Goal: Task Accomplishment & Management: Use online tool/utility

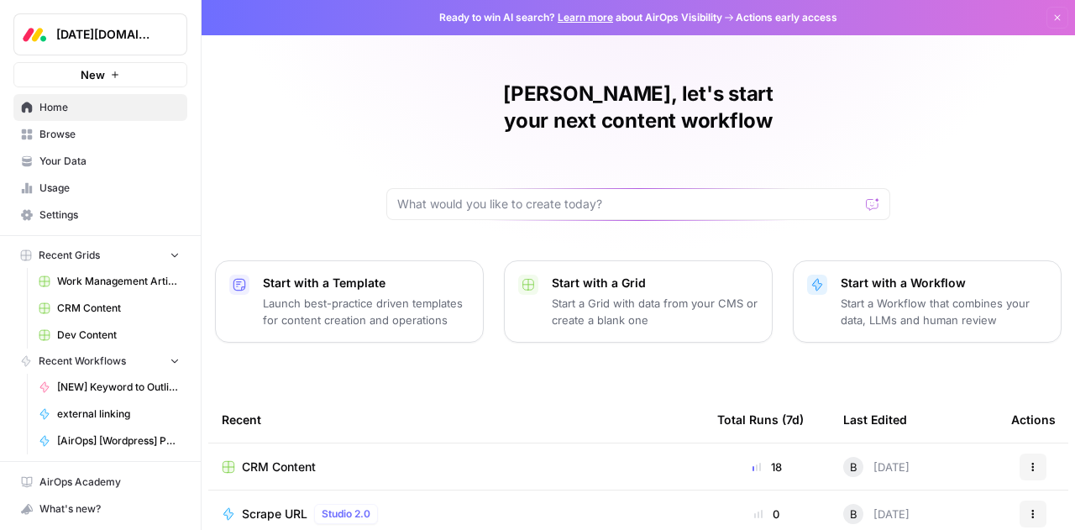
click at [70, 278] on span "Work Management Article Grid" at bounding box center [118, 281] width 123 height 15
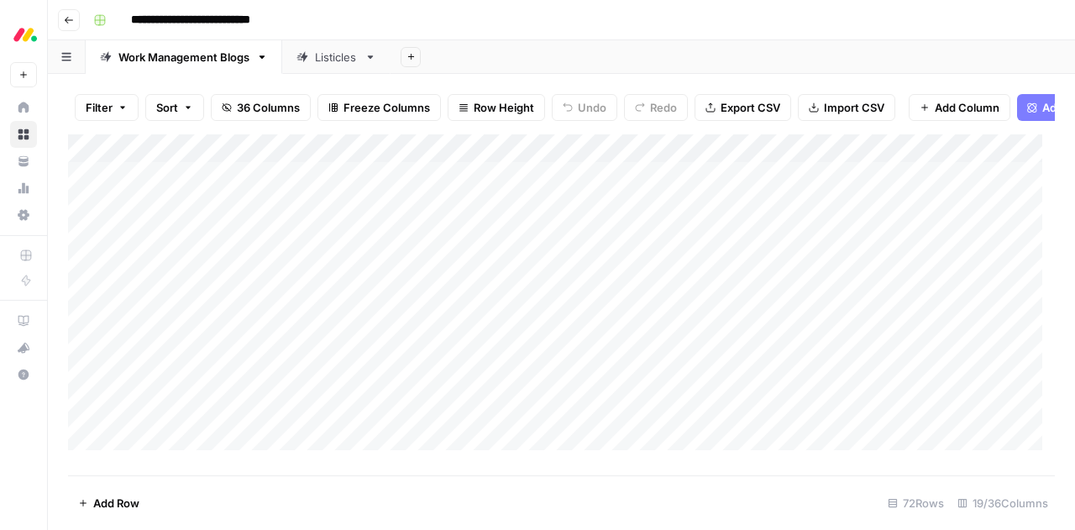
click at [568, 191] on div "Add Column" at bounding box center [561, 298] width 987 height 328
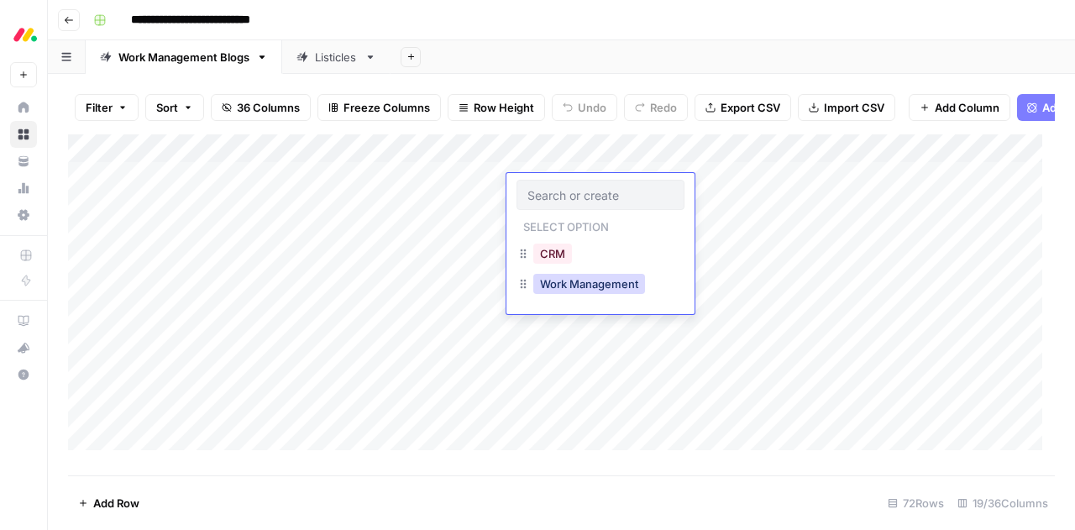
click at [581, 289] on button "Work Management" at bounding box center [589, 284] width 112 height 20
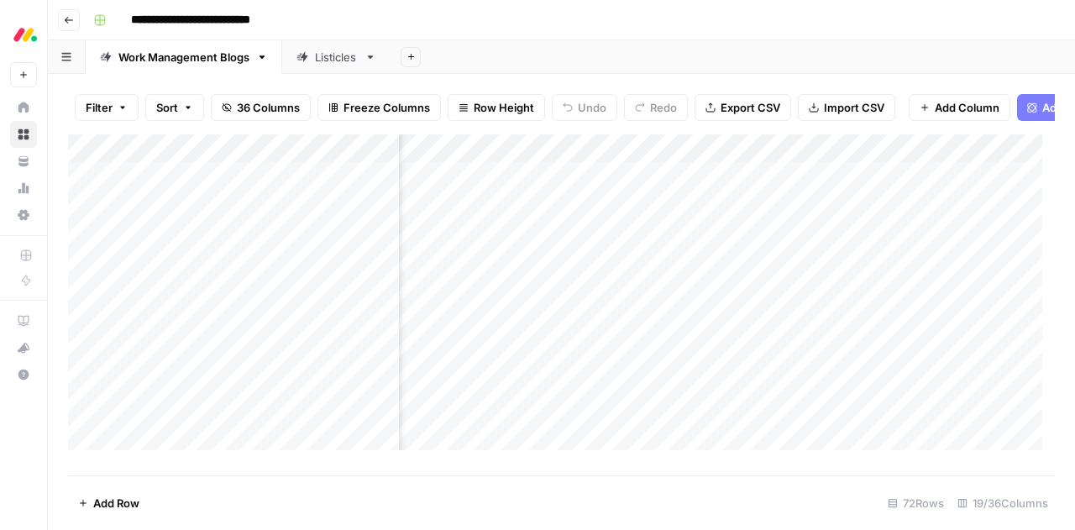
scroll to position [0, 299]
click at [602, 163] on div "Add Column" at bounding box center [561, 298] width 987 height 328
click at [433, 126] on div "Filter Sort 36 Columns Freeze Columns Row Height Undo Redo Export CSV Import CS…" at bounding box center [561, 108] width 987 height 54
click at [586, 160] on div "Add Column" at bounding box center [561, 298] width 987 height 328
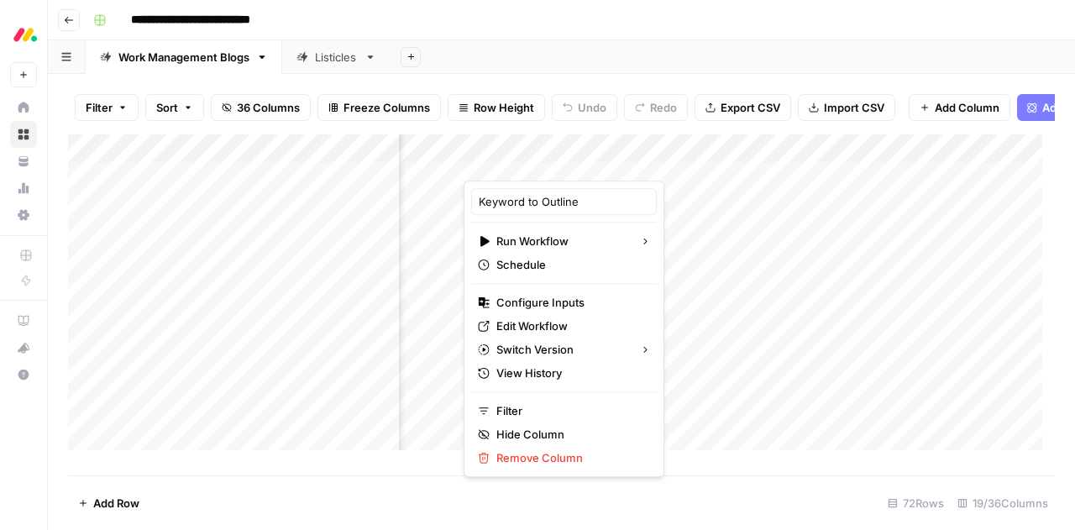
click at [731, 128] on div "Filter Sort 36 Columns Freeze Columns Row Height Undo Redo Export CSV Import CS…" at bounding box center [561, 108] width 987 height 54
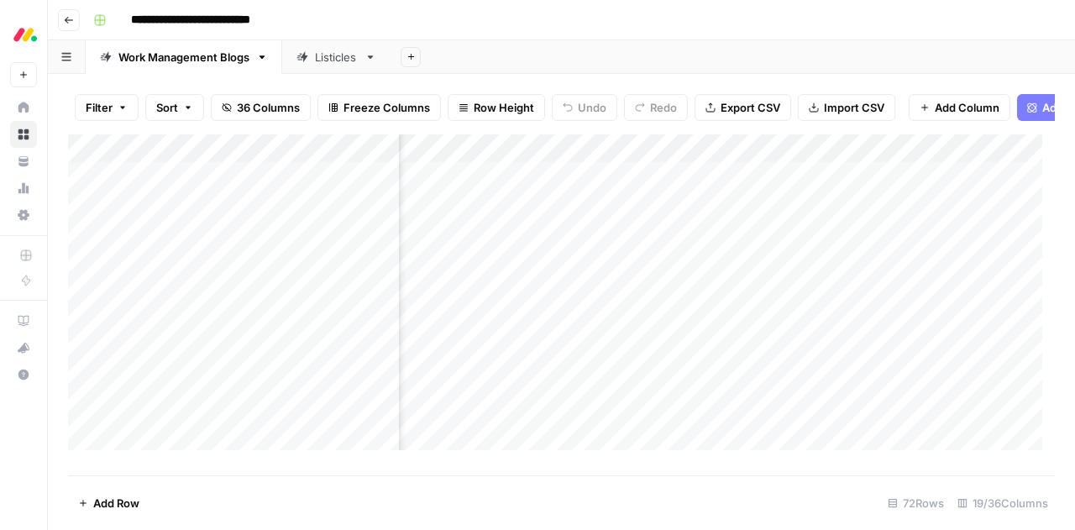
scroll to position [1, 838]
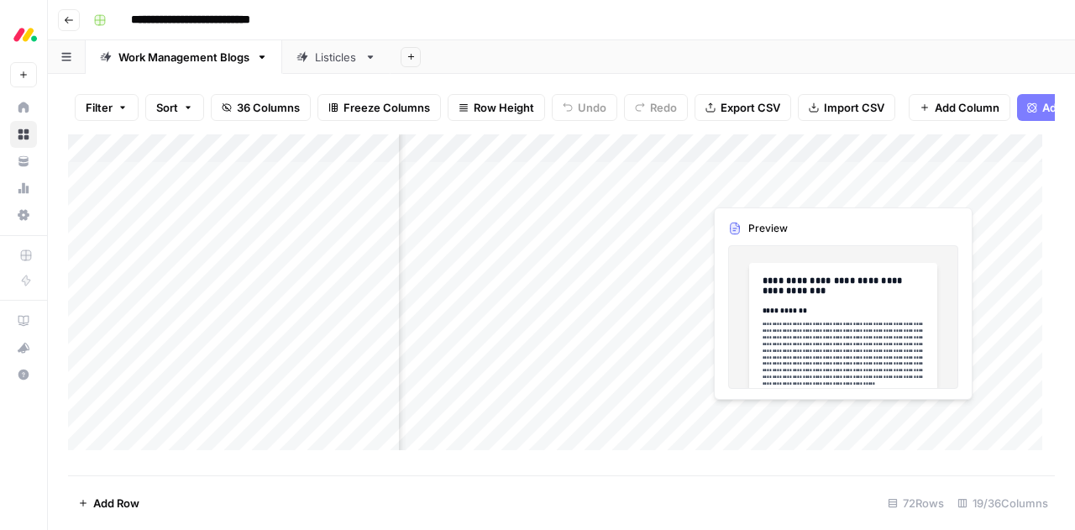
click at [836, 186] on div "Add Column" at bounding box center [561, 298] width 987 height 328
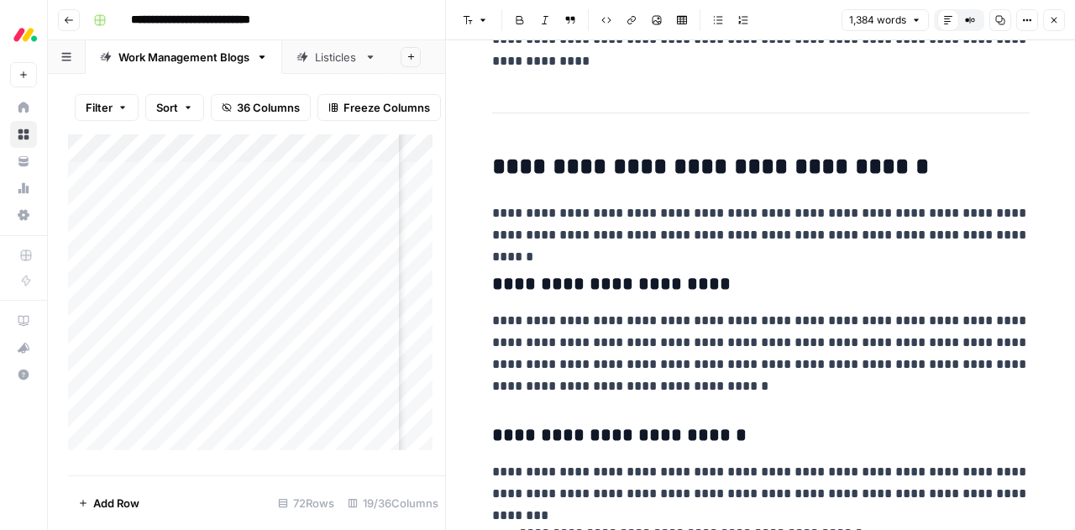
scroll to position [1192, 0]
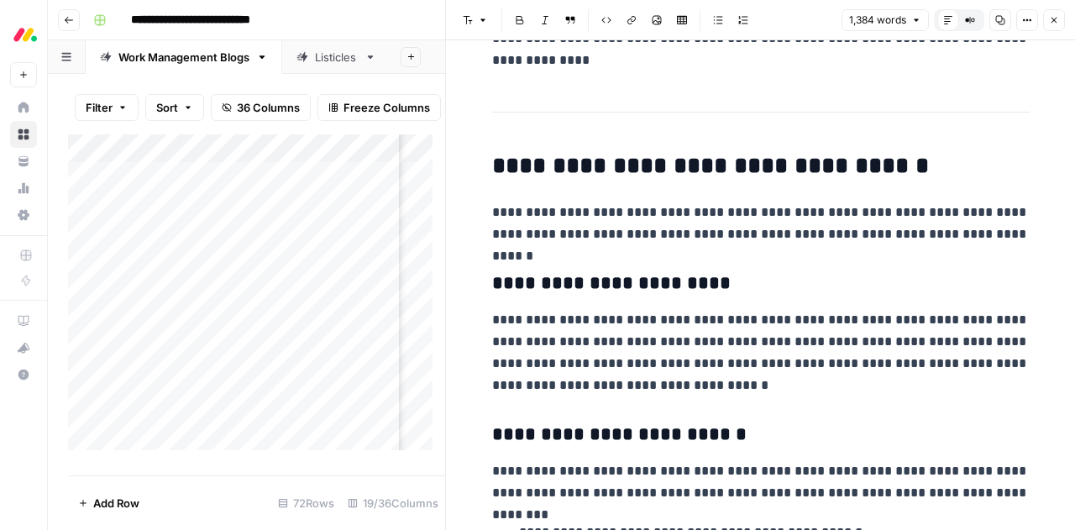
click at [1060, 18] on button "Close" at bounding box center [1054, 20] width 22 height 22
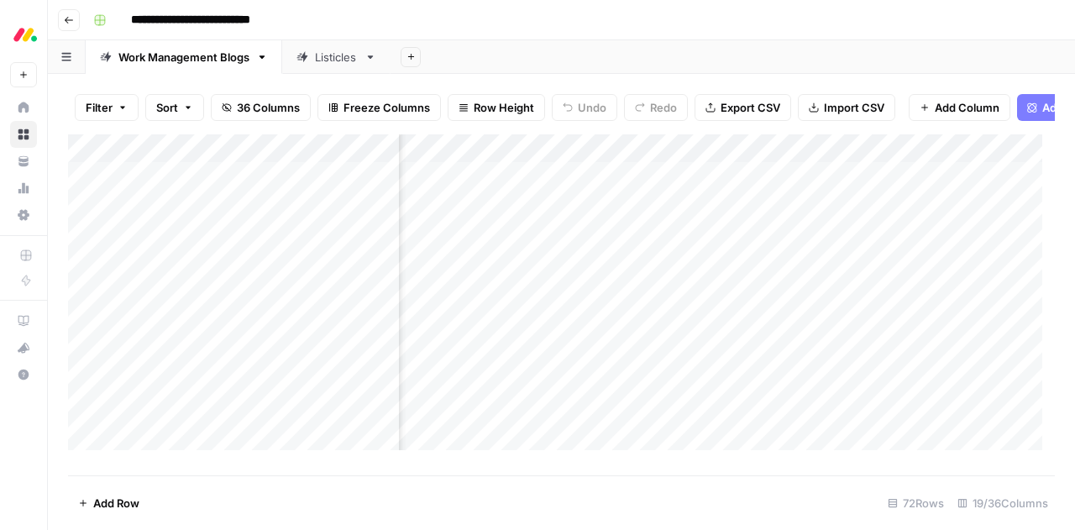
scroll to position [1, 962]
click at [873, 162] on div "Add Column" at bounding box center [561, 298] width 987 height 328
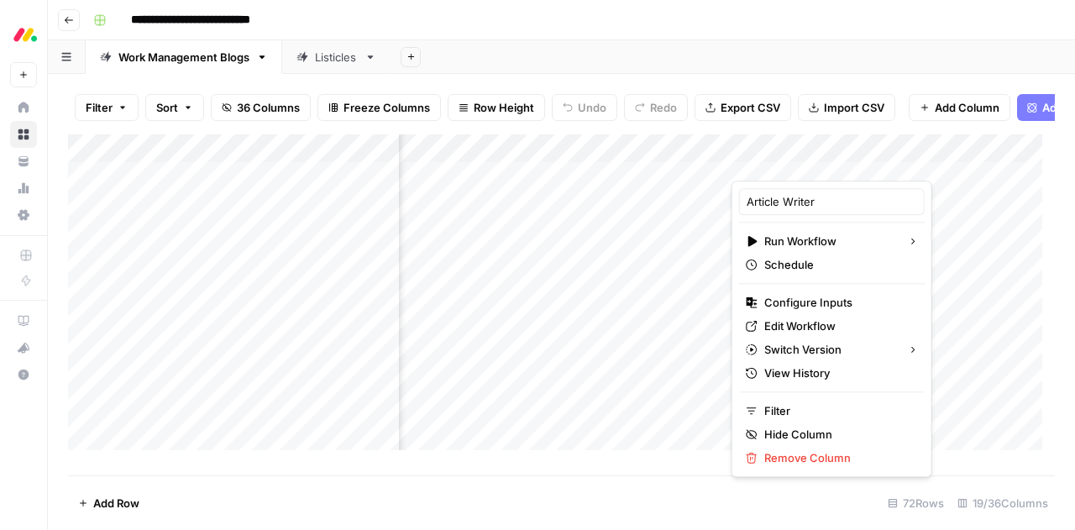
click at [694, 55] on div "Add Sheet" at bounding box center [733, 57] width 684 height 34
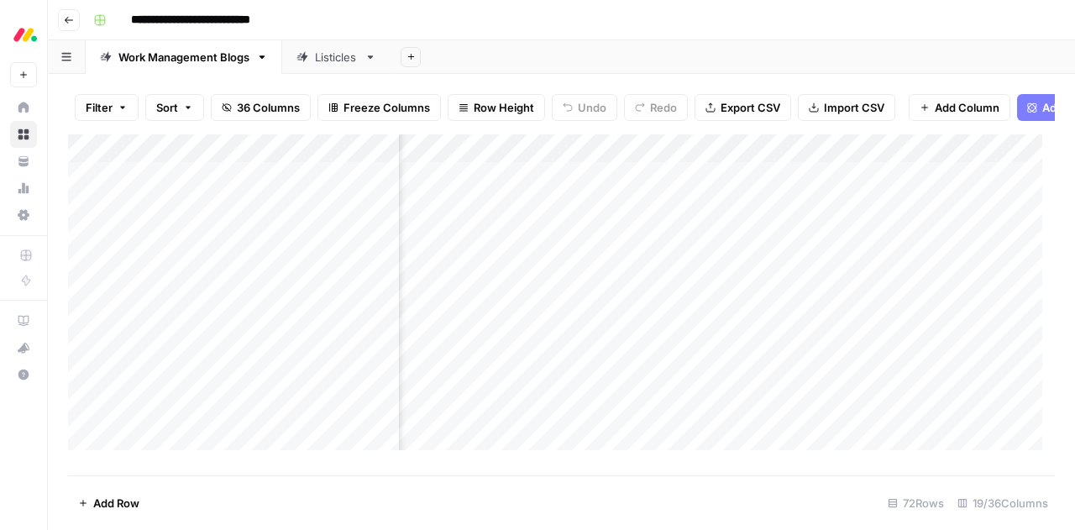
click at [804, 50] on div "Add Sheet" at bounding box center [733, 57] width 684 height 34
click at [716, 187] on div "Add Column" at bounding box center [561, 298] width 987 height 328
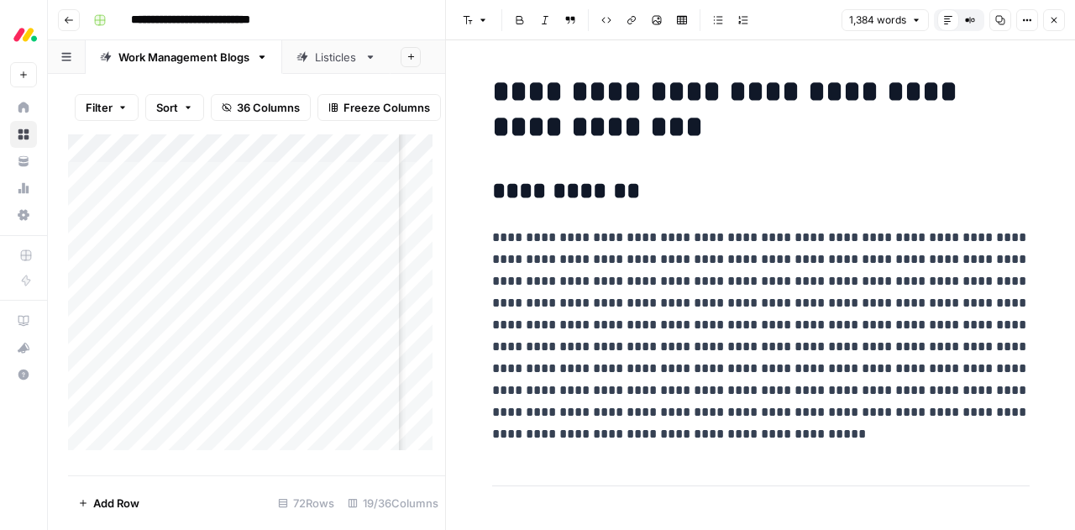
drag, startPoint x: 731, startPoint y: 336, endPoint x: 623, endPoint y: 251, distance: 136.9
click at [623, 251] on p "**********" at bounding box center [760, 336] width 537 height 218
drag, startPoint x: 637, startPoint y: 259, endPoint x: 729, endPoint y: 335, distance: 119.4
click at [729, 335] on p "**********" at bounding box center [760, 336] width 537 height 218
click at [1052, 20] on icon "button" at bounding box center [1054, 20] width 10 height 10
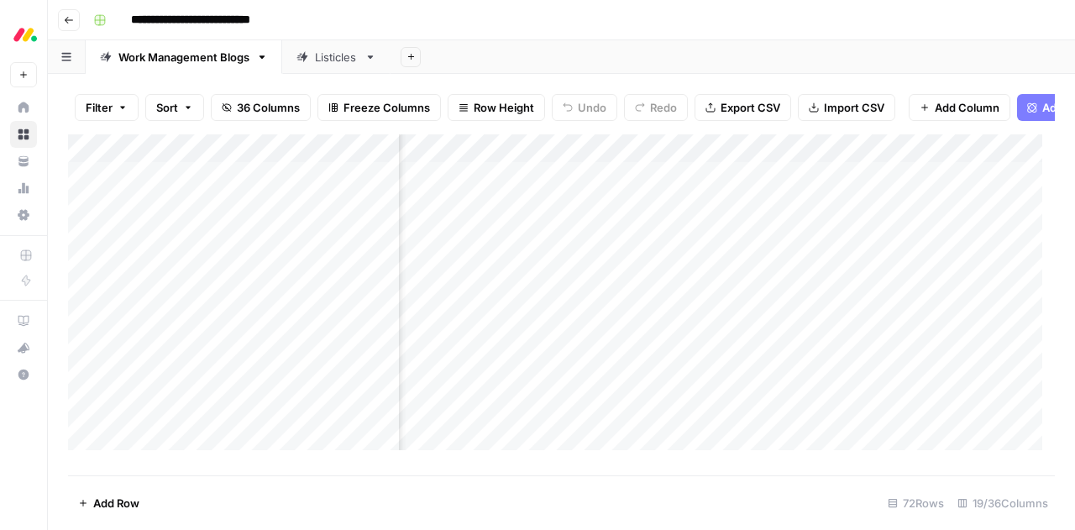
scroll to position [1, 1428]
click at [750, 187] on div "Add Column" at bounding box center [561, 298] width 987 height 328
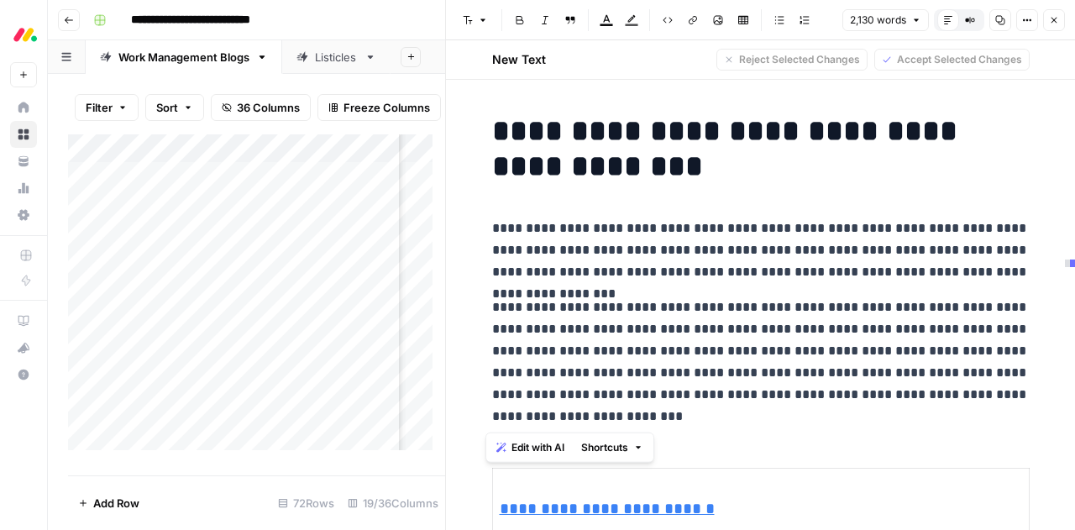
drag, startPoint x: 574, startPoint y: 418, endPoint x: 480, endPoint y: 219, distance: 220.5
click at [534, 449] on span "Edit with AI" at bounding box center [537, 447] width 53 height 15
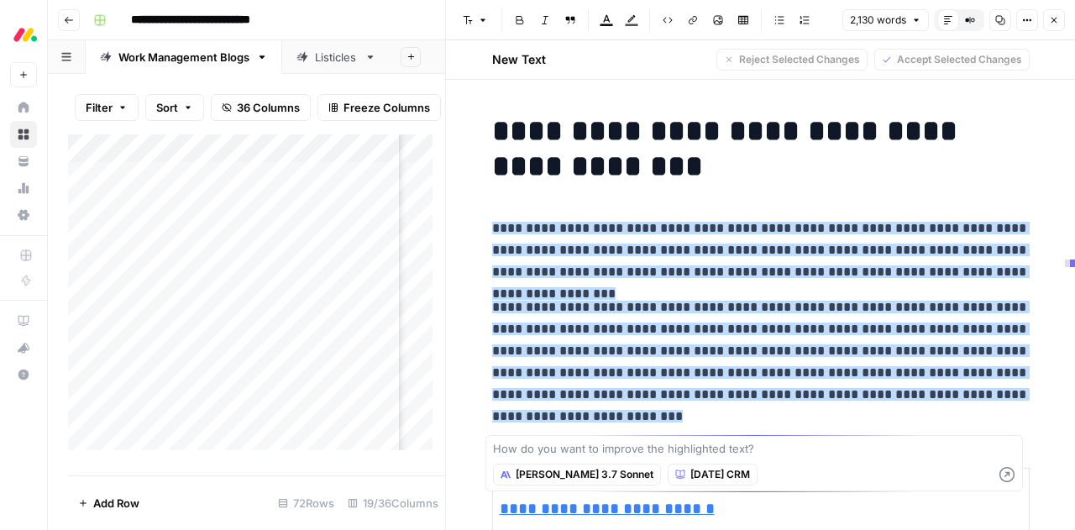
click at [566, 449] on textarea at bounding box center [754, 448] width 522 height 17
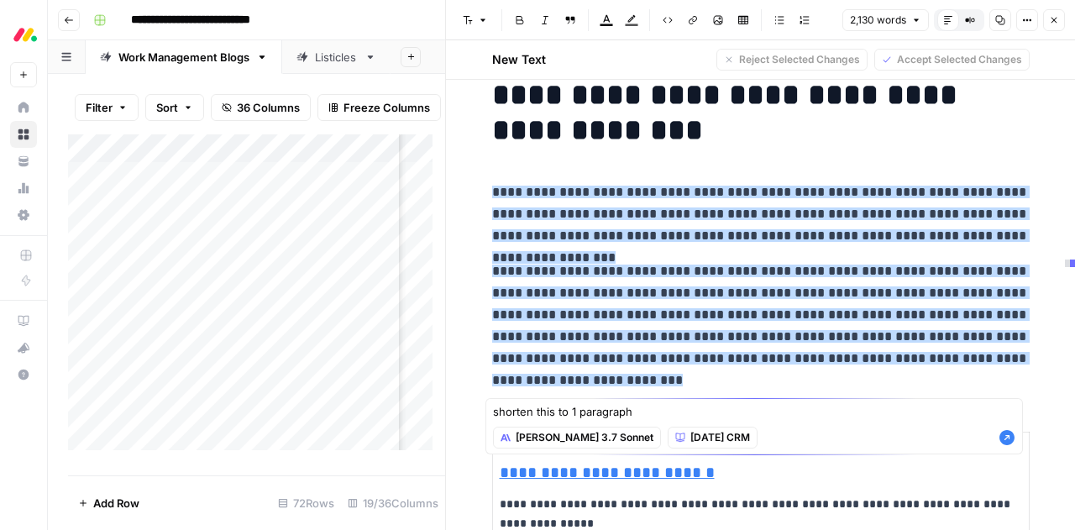
scroll to position [45, 0]
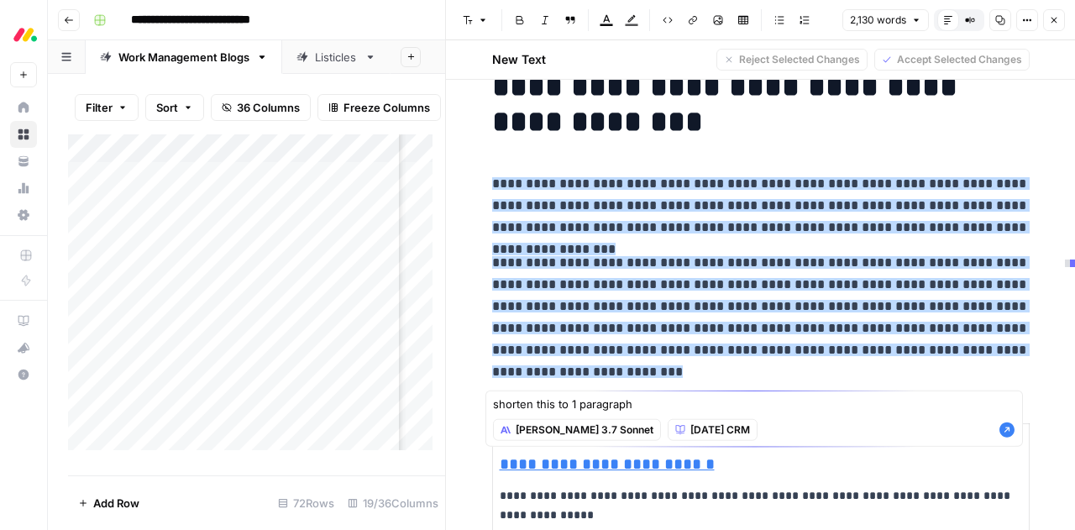
type textarea "shorten this to 1 paragraph"
click at [1052, 25] on button "Close" at bounding box center [1054, 20] width 22 height 22
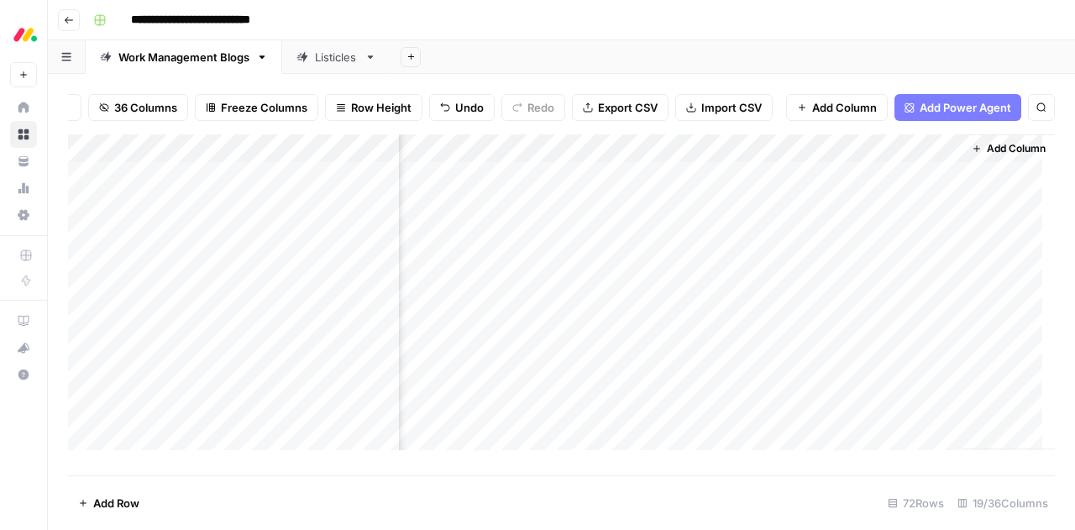
scroll to position [0, 123]
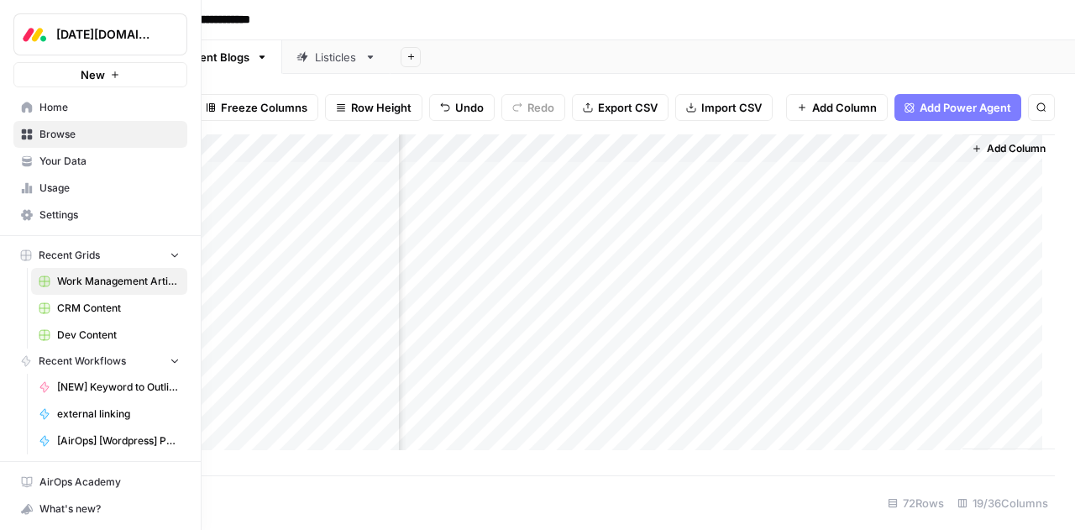
click at [50, 134] on span "Browse" at bounding box center [109, 134] width 140 height 15
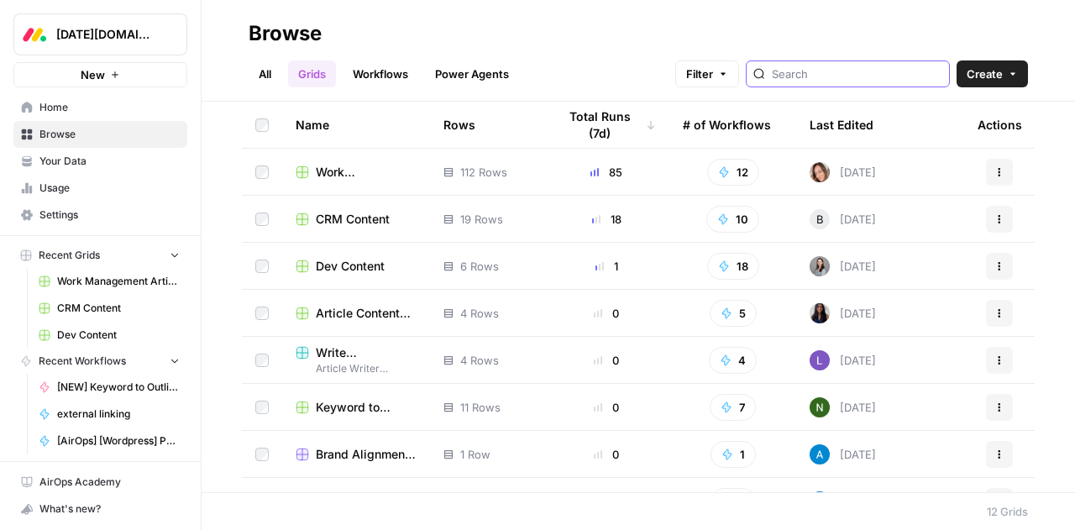
click at [809, 74] on input "search" at bounding box center [857, 74] width 170 height 17
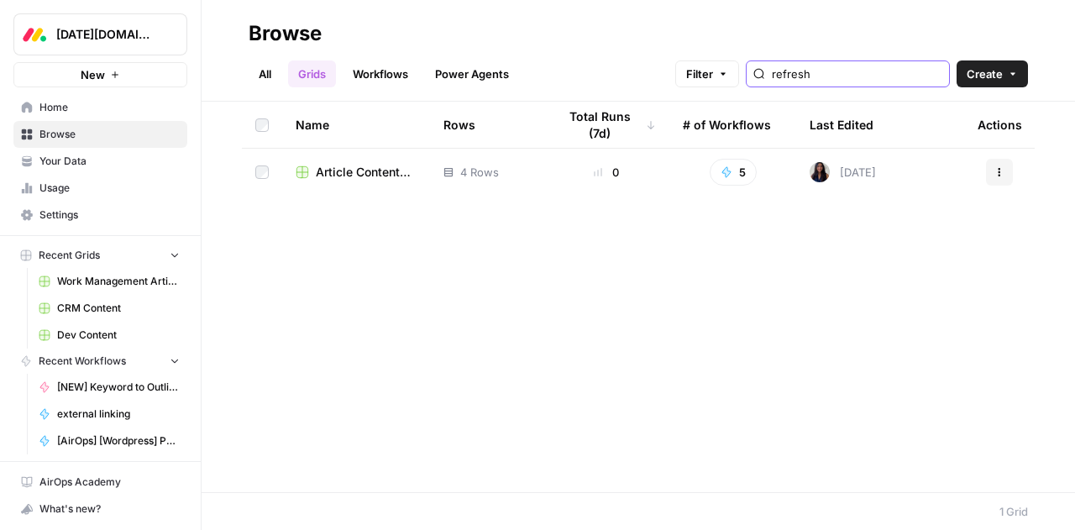
type input "refresh"
click at [358, 174] on span "Article Content Refresh" at bounding box center [366, 172] width 101 height 17
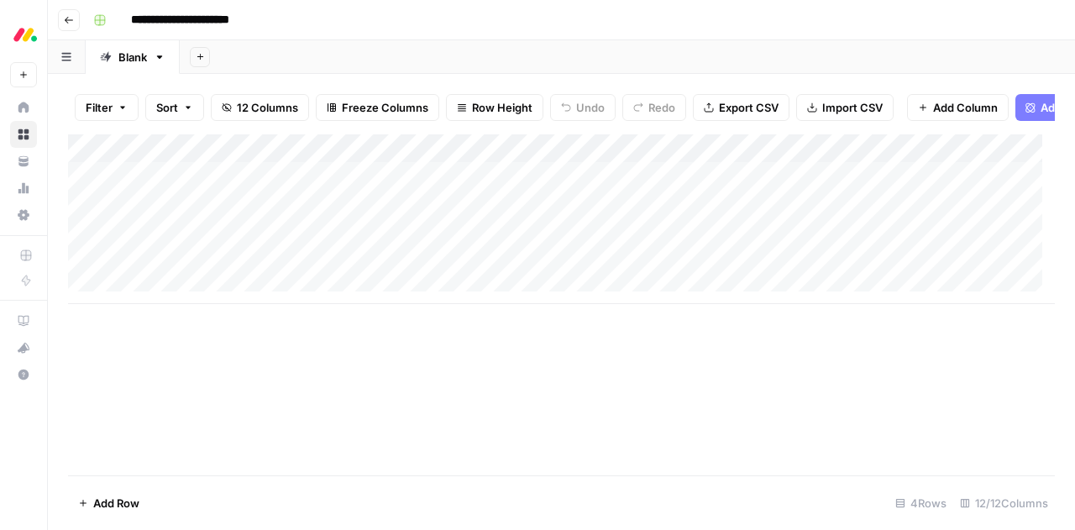
click at [180, 189] on div "Add Column" at bounding box center [561, 219] width 987 height 170
drag, startPoint x: 295, startPoint y: 157, endPoint x: 472, endPoint y: 149, distance: 177.4
click at [472, 149] on div "Add Column" at bounding box center [561, 219] width 987 height 170
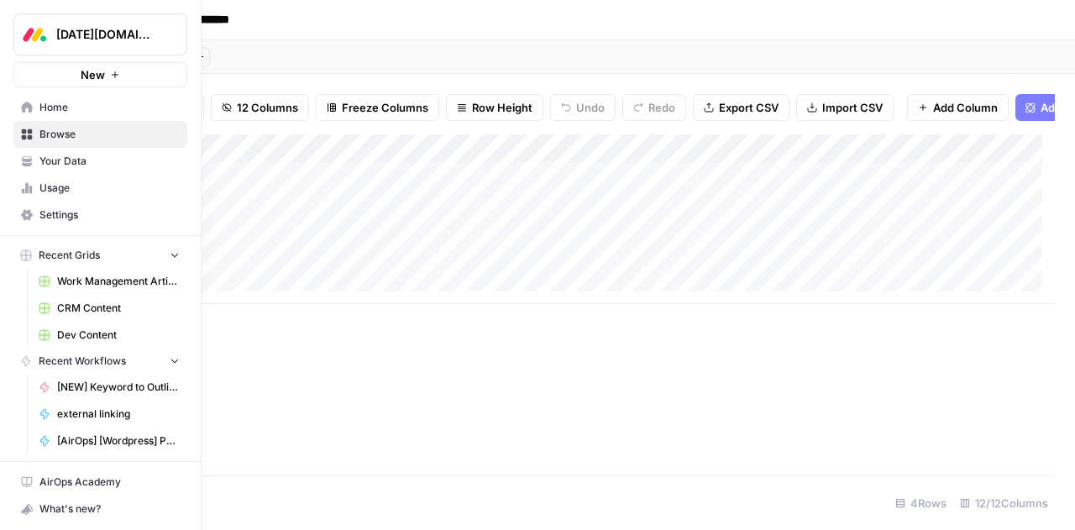
click at [92, 337] on span "Dev Content" at bounding box center [118, 335] width 123 height 15
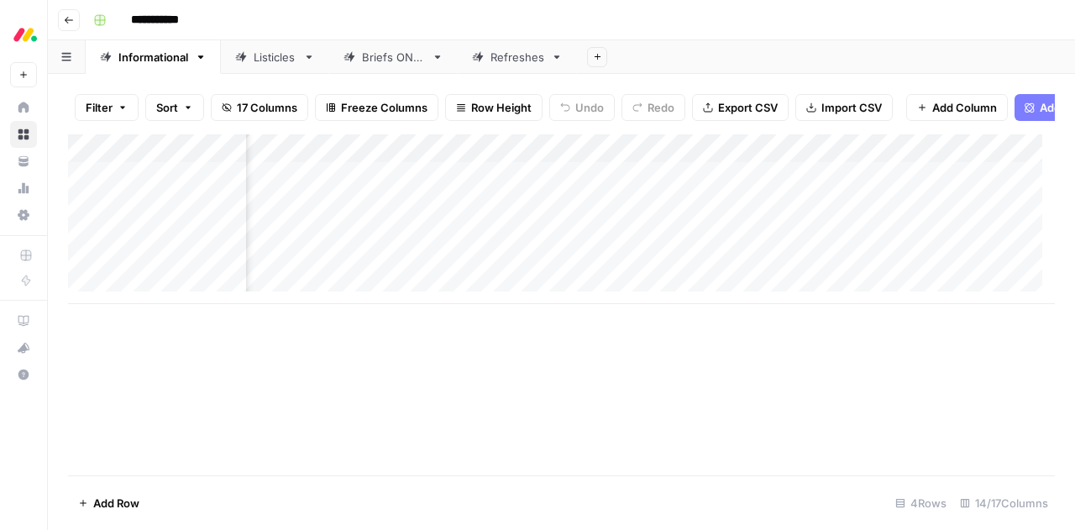
scroll to position [0, 768]
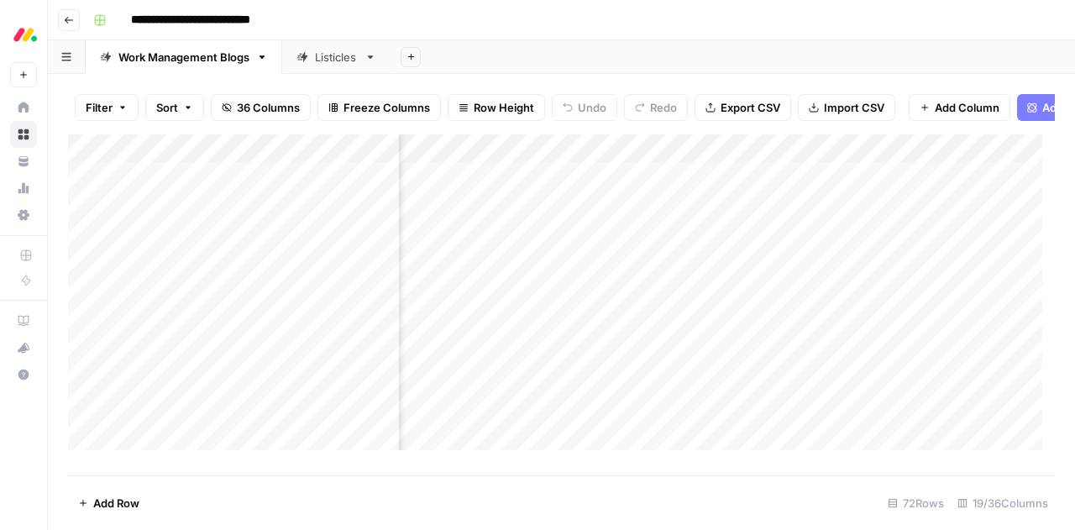
scroll to position [0, 991]
click at [848, 165] on div "Add Column" at bounding box center [561, 298] width 987 height 328
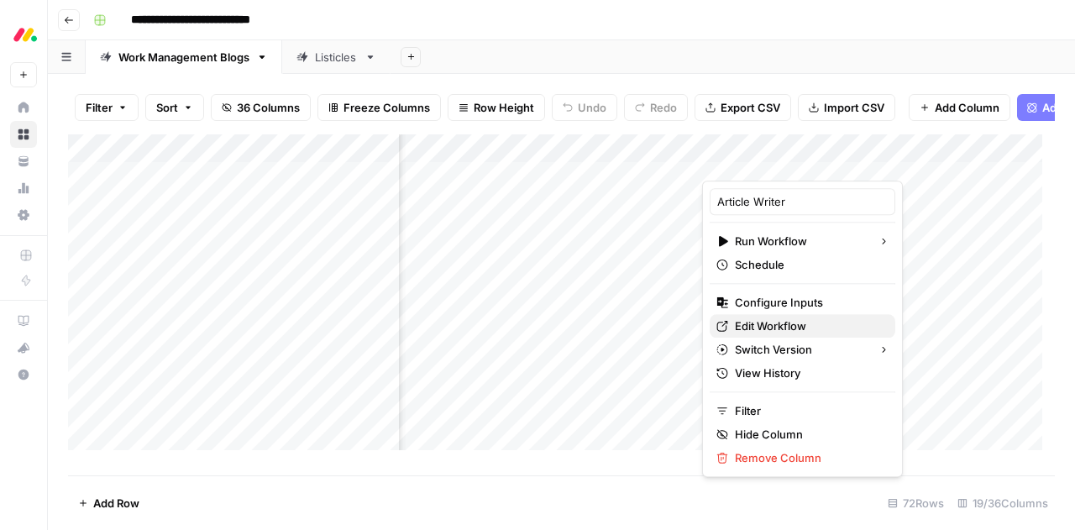
click at [783, 320] on span "Edit Workflow" at bounding box center [808, 325] width 147 height 17
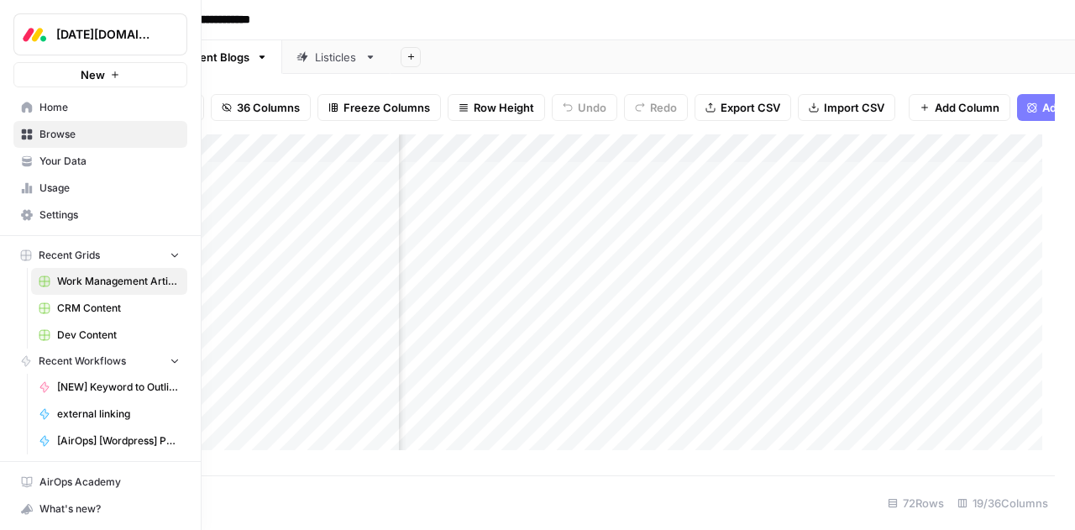
click at [43, 156] on span "Your Data" at bounding box center [109, 161] width 140 height 15
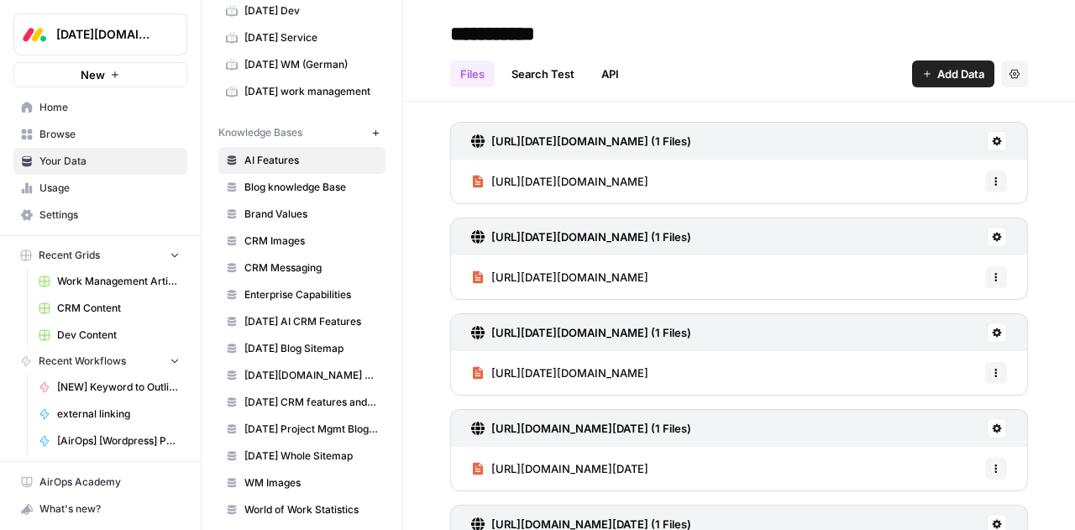
scroll to position [200, 0]
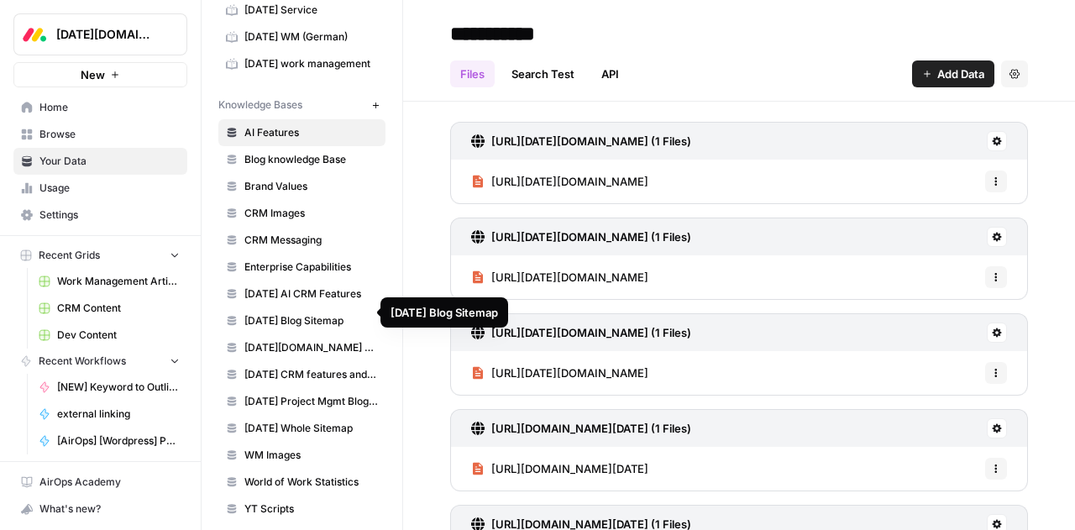
click at [324, 313] on span "Monday Blog Sitemap" at bounding box center [311, 320] width 134 height 15
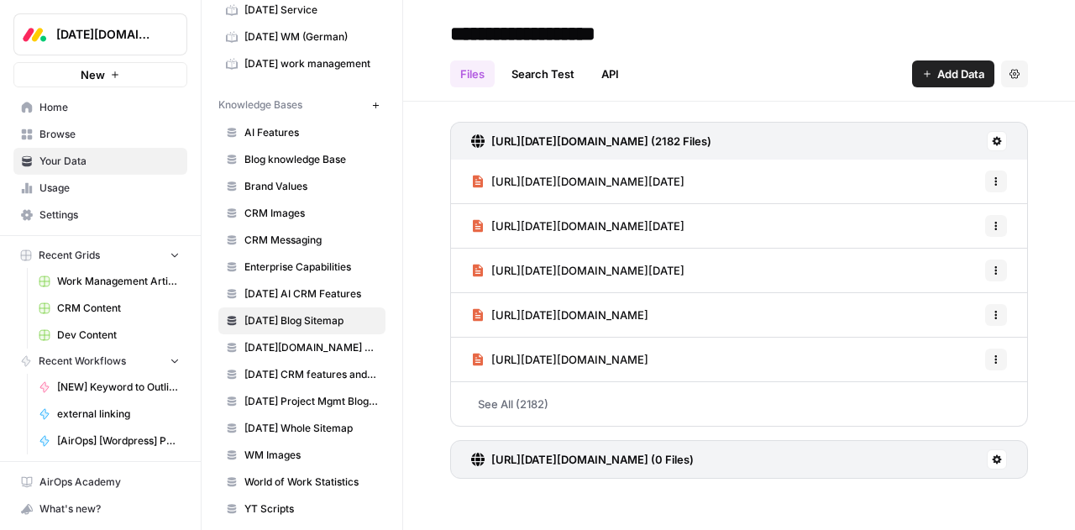
click at [654, 395] on link "See All (2182)" at bounding box center [739, 404] width 578 height 44
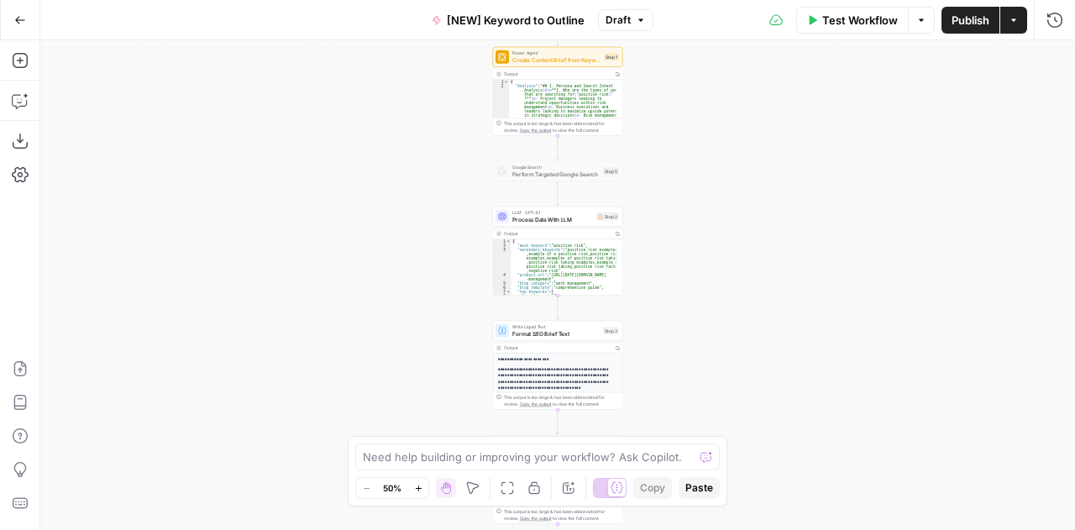
click at [450, 141] on div "Workflow Set Inputs Inputs Power Agent Create Content Brief from Keyword - Fork…" at bounding box center [557, 285] width 1035 height 490
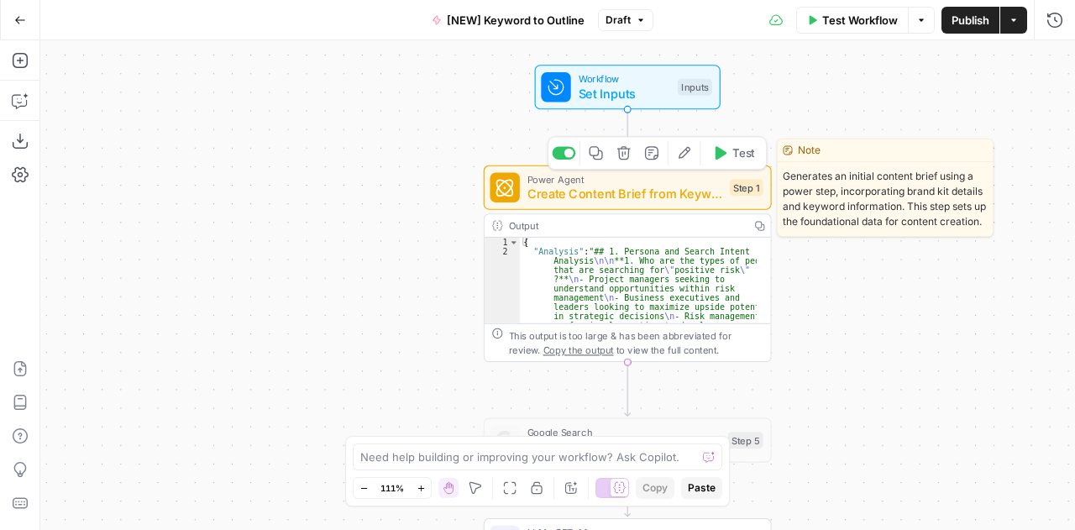
click at [686, 159] on icon "button" at bounding box center [684, 152] width 15 height 15
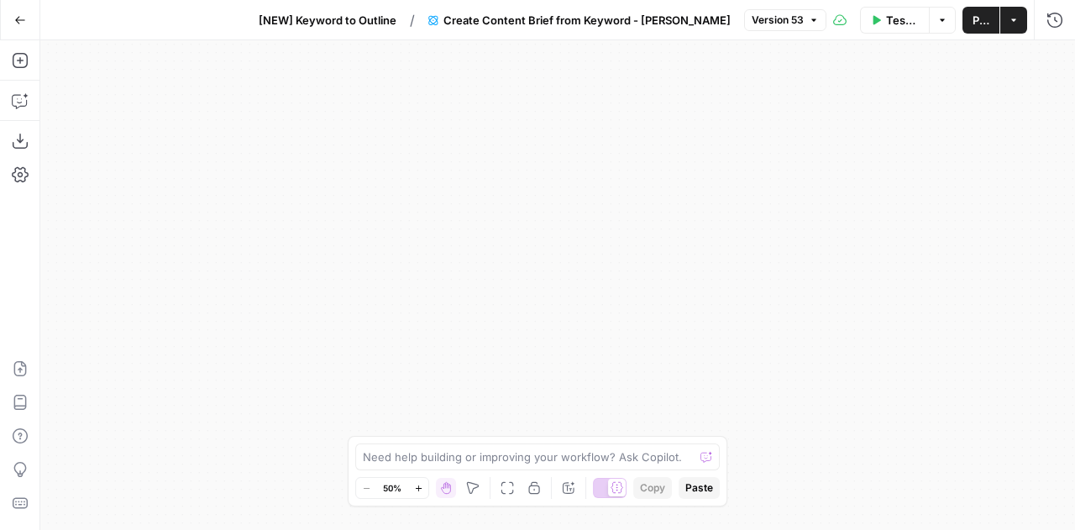
click at [720, 374] on div "true false true false Workflow Set Inputs Inputs Run Code · Python Get this yea…" at bounding box center [557, 285] width 1035 height 490
click at [517, 134] on div "true false true false Workflow Set Inputs Inputs Run Code · Python Get this yea…" at bounding box center [557, 285] width 1035 height 490
drag, startPoint x: 533, startPoint y: 197, endPoint x: 510, endPoint y: 512, distance: 316.6
click at [510, 512] on div "true false true false Workflow Set Inputs Inputs Run Code · Python Get this yea…" at bounding box center [557, 285] width 1035 height 490
drag, startPoint x: 516, startPoint y: 194, endPoint x: 495, endPoint y: 350, distance: 157.5
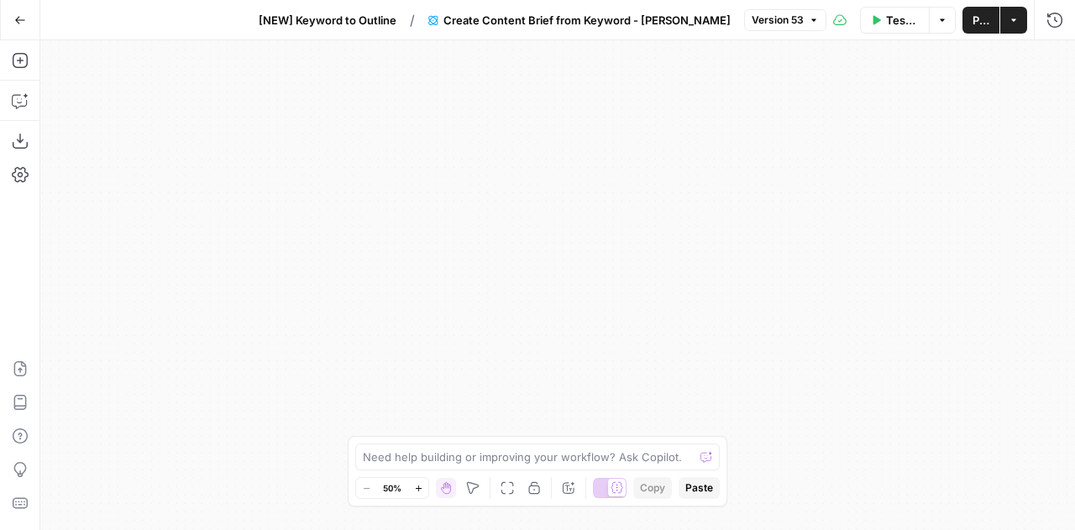
click at [495, 350] on div "true false true false Workflow Set Inputs Inputs Run Code · Python Get this yea…" at bounding box center [557, 285] width 1035 height 490
drag, startPoint x: 509, startPoint y: 375, endPoint x: 495, endPoint y: 301, distance: 74.4
click at [509, 380] on div "true false true false Workflow Set Inputs Inputs Run Code · Python Get this yea…" at bounding box center [557, 285] width 1035 height 490
drag, startPoint x: 484, startPoint y: 101, endPoint x: 498, endPoint y: 293, distance: 192.8
click at [498, 293] on div "true false true false Workflow Set Inputs Inputs Run Code · Python Get this yea…" at bounding box center [557, 285] width 1035 height 490
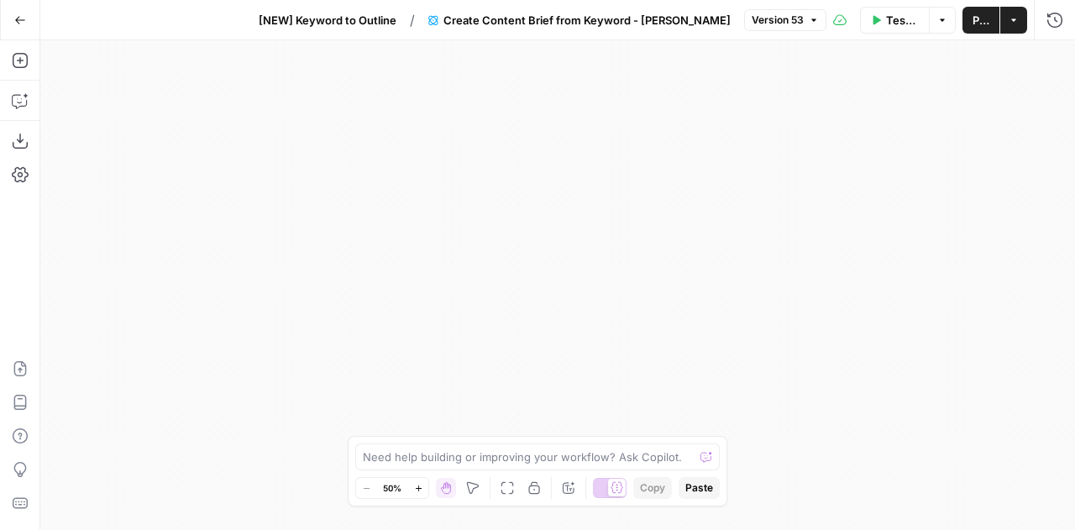
drag, startPoint x: 771, startPoint y: 354, endPoint x: 421, endPoint y: 169, distance: 396.3
click at [421, 169] on div "true false true false Workflow Set Inputs Inputs Run Code · Python Get this yea…" at bounding box center [557, 285] width 1035 height 490
drag, startPoint x: 600, startPoint y: 317, endPoint x: 640, endPoint y: 182, distance: 141.1
click at [640, 182] on div "true false true false Workflow Set Inputs Inputs Run Code · Python Get this yea…" at bounding box center [557, 285] width 1035 height 490
drag, startPoint x: 535, startPoint y: 350, endPoint x: 576, endPoint y: 145, distance: 209.0
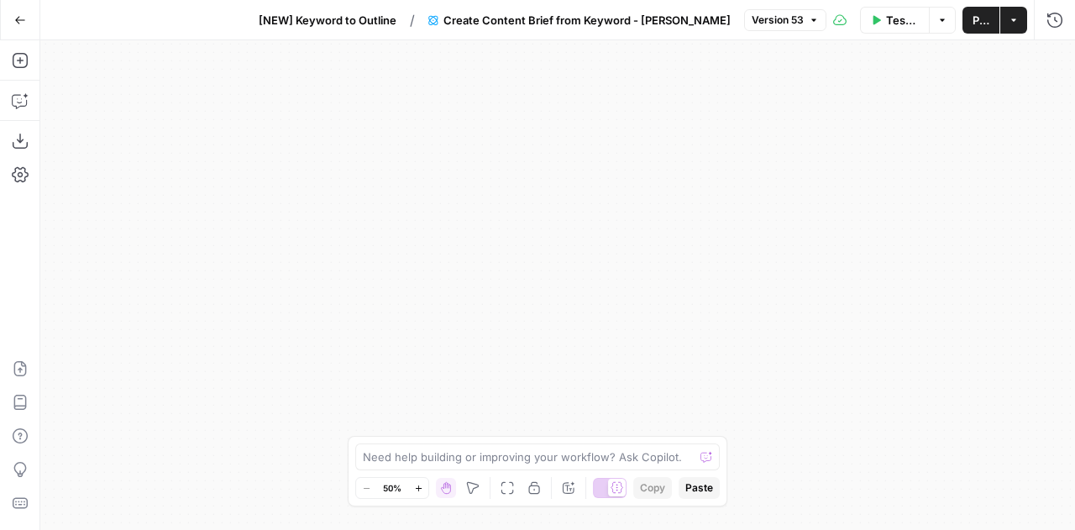
click at [576, 145] on div "true false true false Workflow Set Inputs Inputs Run Code · Python Get this yea…" at bounding box center [557, 285] width 1035 height 490
drag, startPoint x: 531, startPoint y: 343, endPoint x: 547, endPoint y: 207, distance: 136.1
click at [547, 207] on div "true false true false Workflow Set Inputs Inputs Run Code · Python Get this yea…" at bounding box center [557, 285] width 1035 height 490
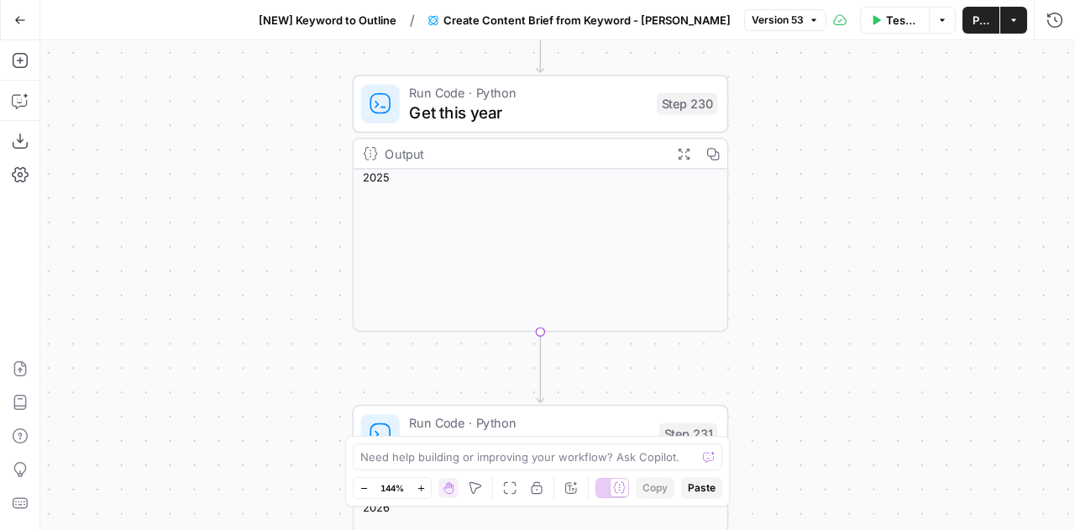
drag, startPoint x: 496, startPoint y: 200, endPoint x: 312, endPoint y: 197, distance: 183.9
click at [312, 197] on div "true false true false Workflow Set Inputs Inputs Run Code · Python Get this yea…" at bounding box center [557, 285] width 1035 height 490
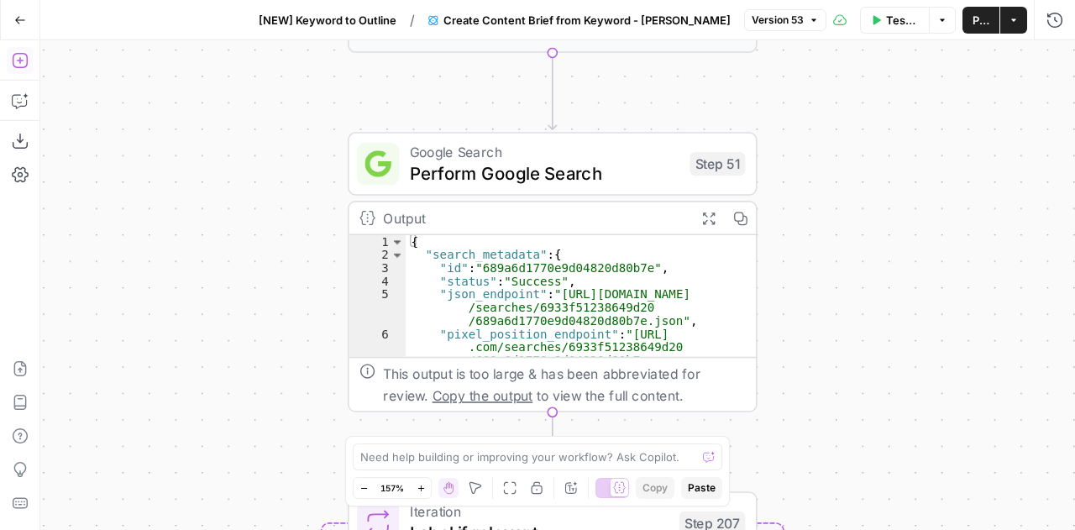
click at [14, 56] on icon "button" at bounding box center [20, 60] width 17 height 17
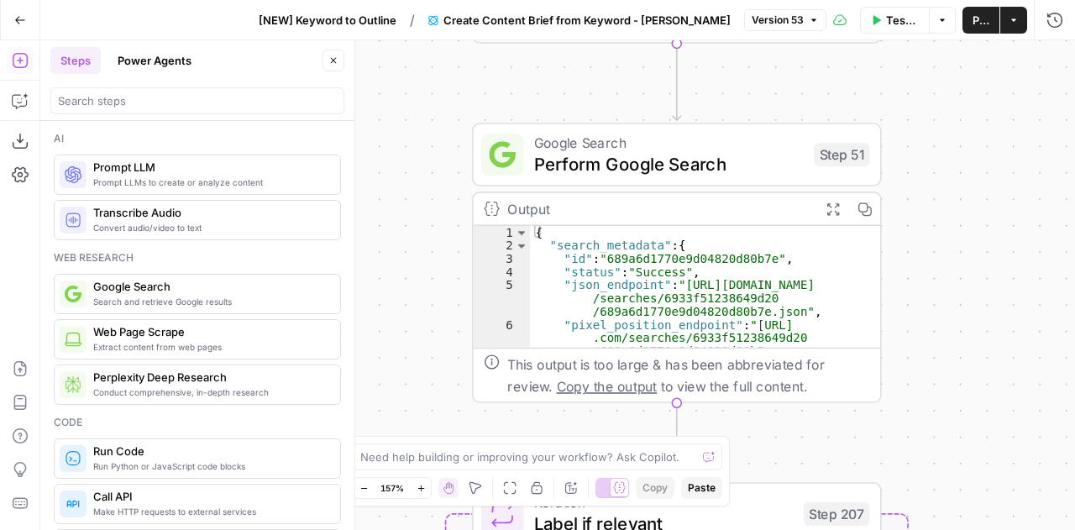
drag, startPoint x: 538, startPoint y: 276, endPoint x: 401, endPoint y: 267, distance: 138.0
click at [401, 267] on div "true true false false Workflow Set Inputs Inputs Run Code · Python Get this yea…" at bounding box center [557, 285] width 1035 height 490
click at [24, 111] on button "Copilot" at bounding box center [20, 100] width 27 height 27
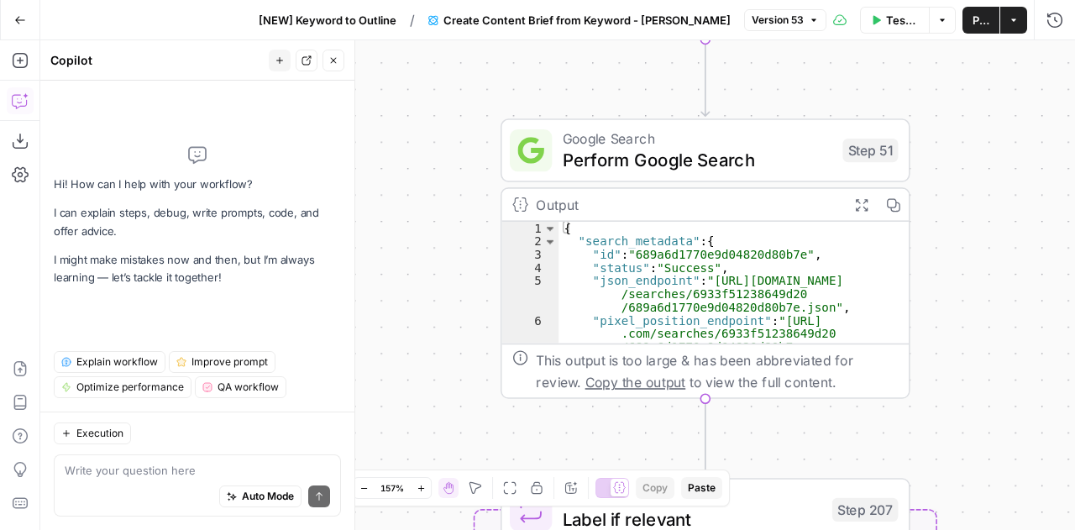
drag, startPoint x: 537, startPoint y: 268, endPoint x: 432, endPoint y: 264, distance: 105.9
click at [432, 264] on div "true true false false Workflow Set Inputs Inputs Run Code · Python Get this yea…" at bounding box center [557, 285] width 1035 height 490
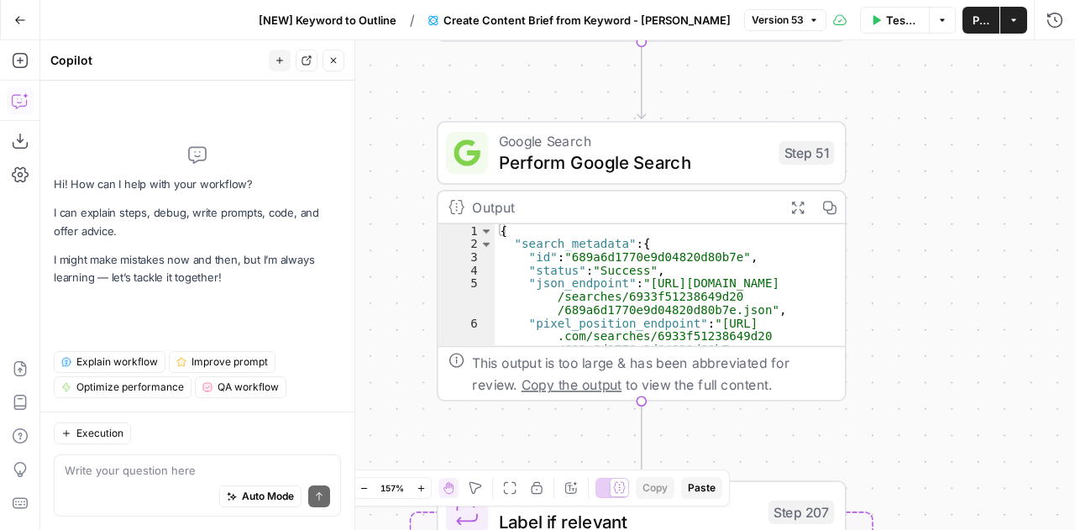
drag, startPoint x: 432, startPoint y: 264, endPoint x: 366, endPoint y: 265, distance: 65.5
click at [366, 265] on div "true true false false Workflow Set Inputs Inputs Run Code · Python Get this yea…" at bounding box center [557, 285] width 1035 height 490
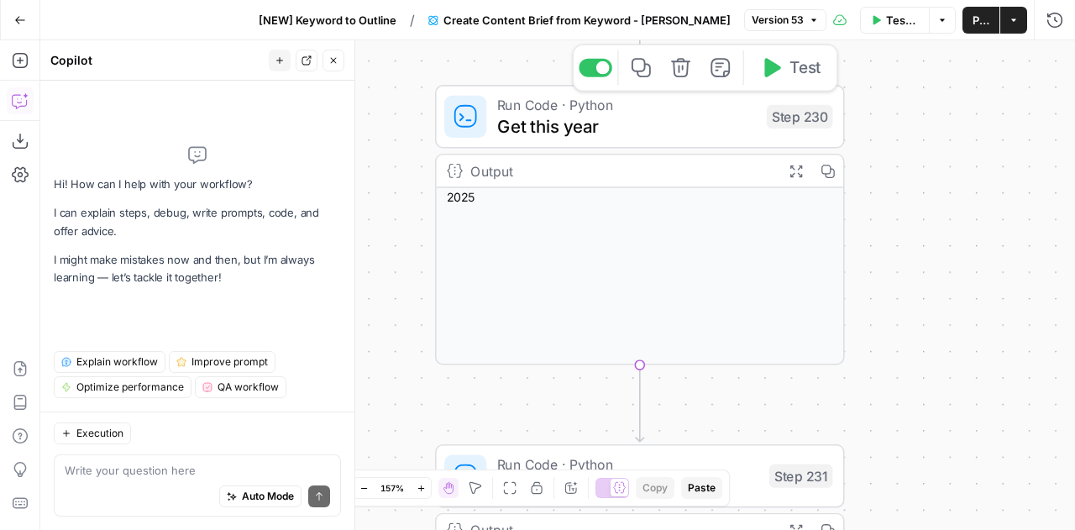
click at [651, 130] on span "Get this year" at bounding box center [626, 126] width 259 height 26
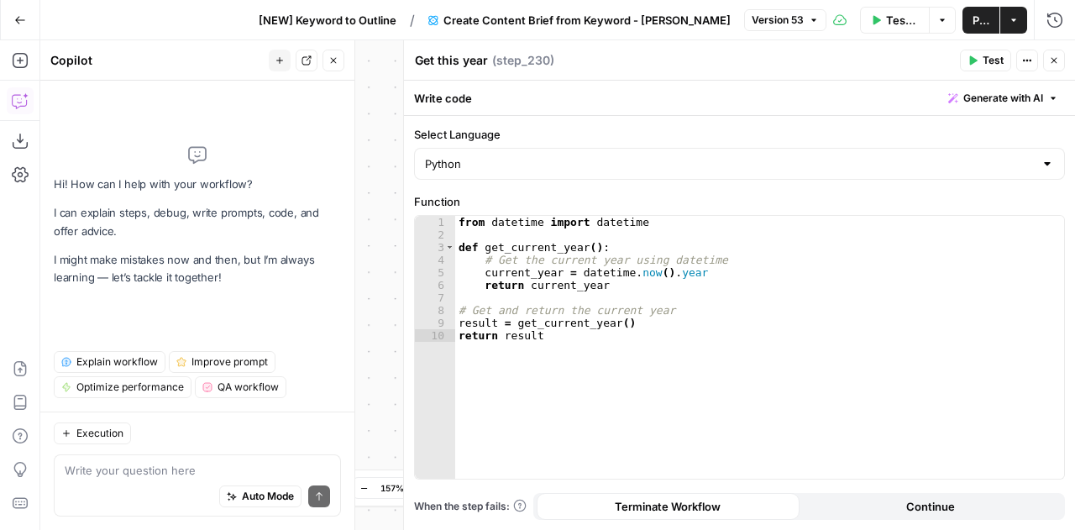
click at [1058, 57] on icon "button" at bounding box center [1054, 60] width 10 height 10
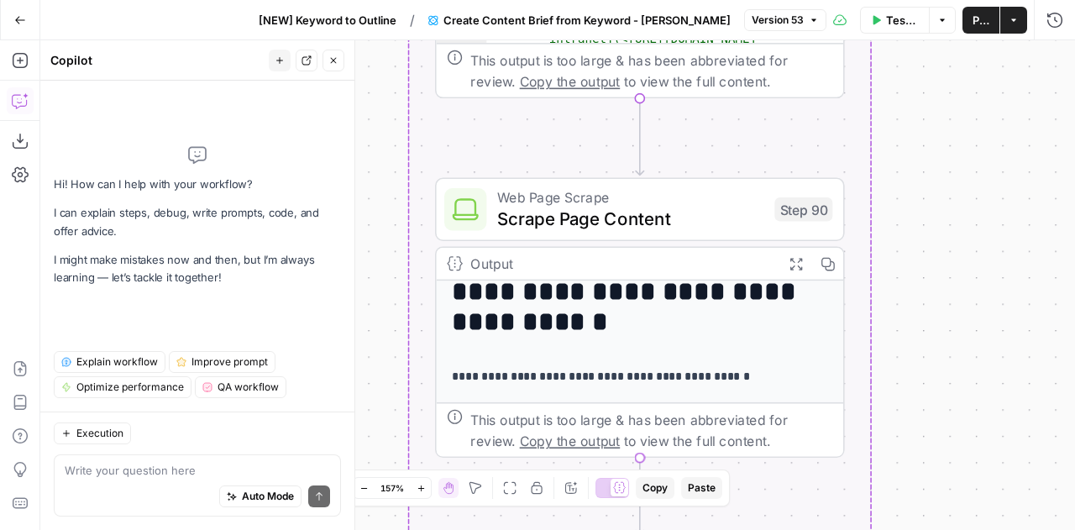
scroll to position [29, 0]
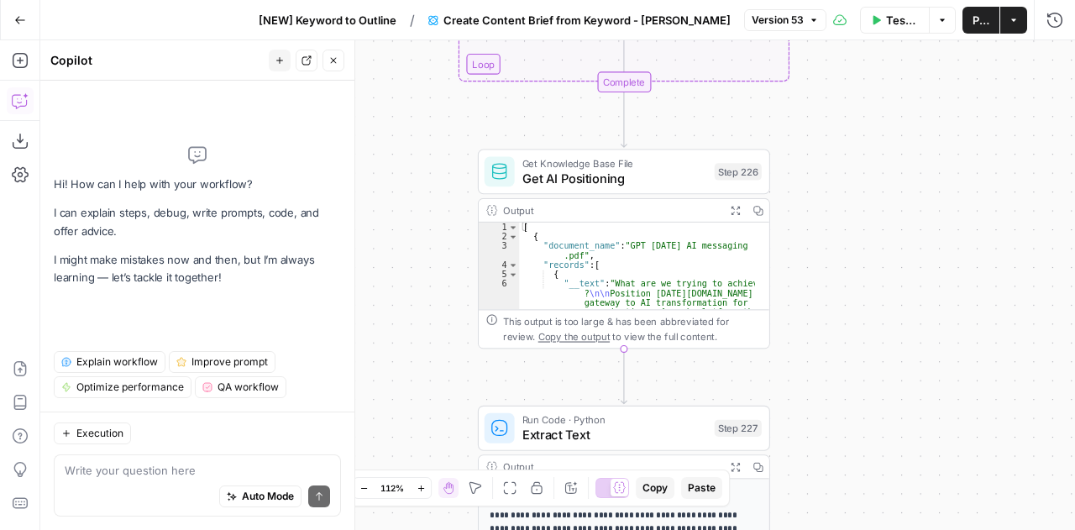
drag, startPoint x: 400, startPoint y: 372, endPoint x: 452, endPoint y: 259, distance: 124.0
click at [452, 259] on div "true true false false Workflow Set Inputs Inputs Run Code · Python Get this yea…" at bounding box center [557, 285] width 1035 height 490
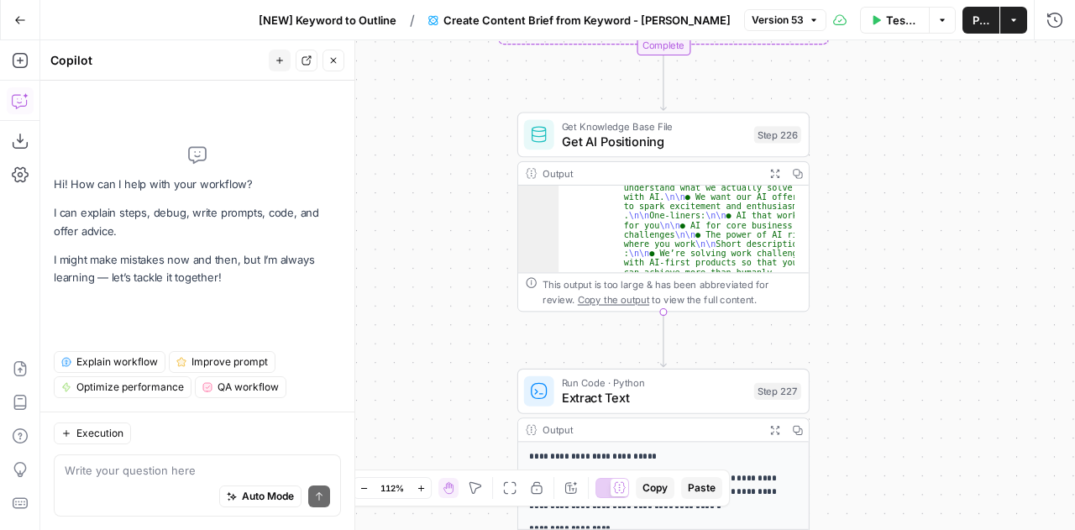
scroll to position [330, 0]
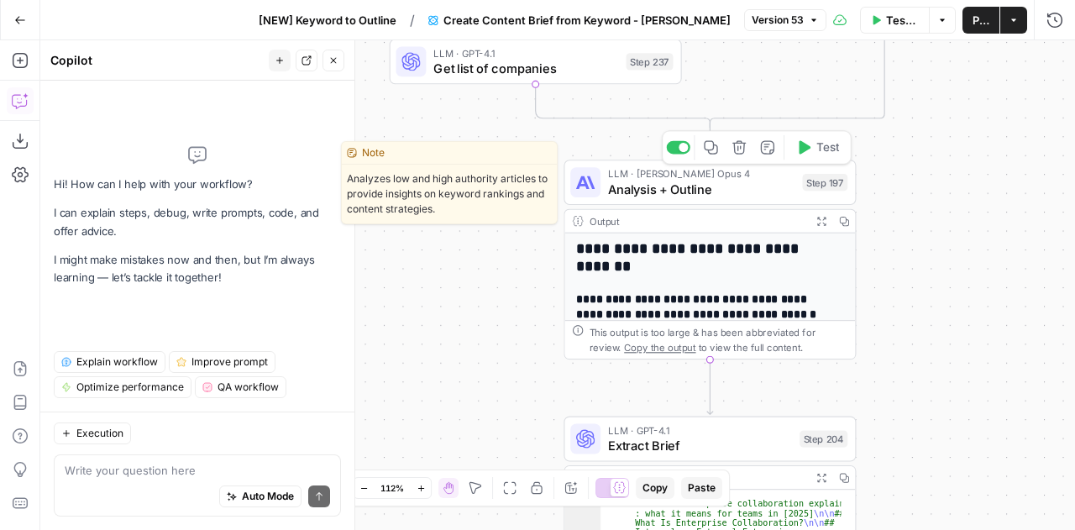
click at [737, 187] on span "Analysis + Outline" at bounding box center [701, 189] width 186 height 18
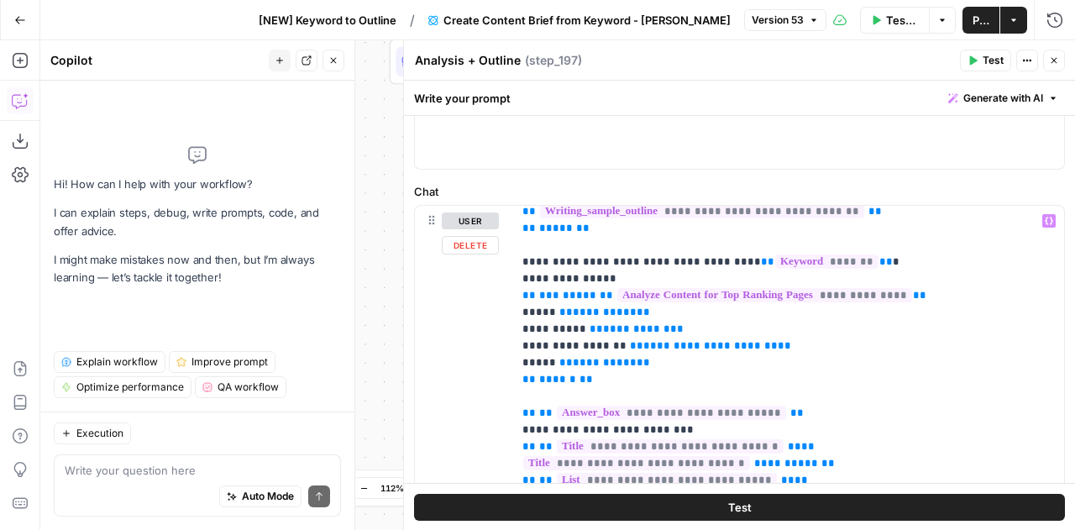
scroll to position [230, 0]
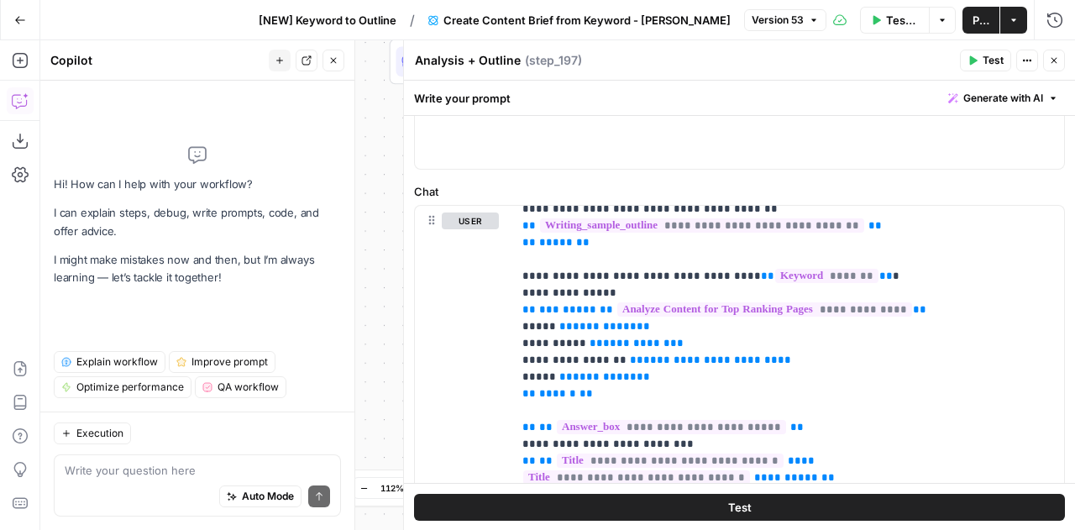
click at [1055, 66] on button "Close" at bounding box center [1054, 61] width 22 height 22
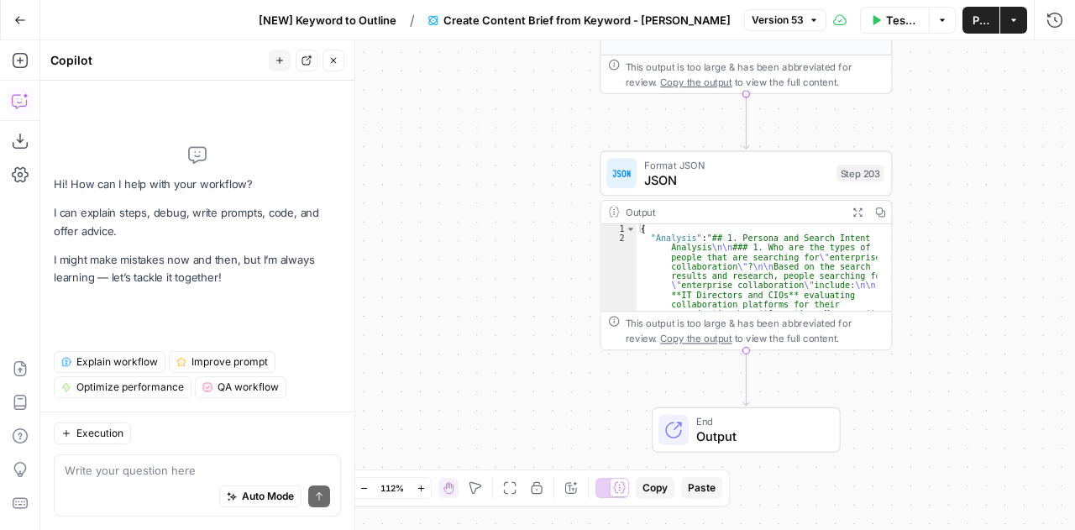
scroll to position [330, 0]
click at [24, 16] on icon "button" at bounding box center [20, 20] width 12 height 12
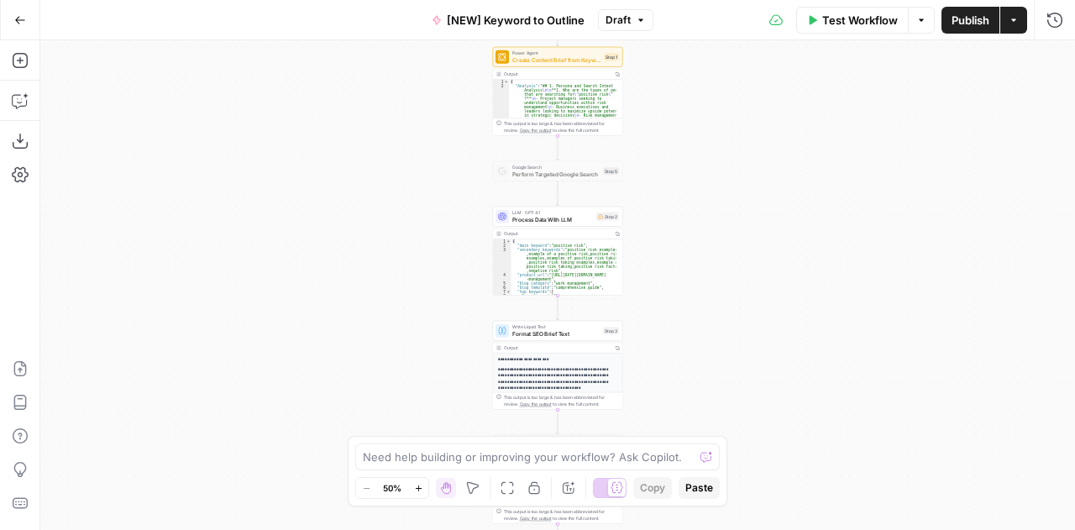
click at [365, 320] on div "Workflow Set Inputs Inputs Power Agent Create Content Brief from Keyword - Fork…" at bounding box center [557, 285] width 1035 height 490
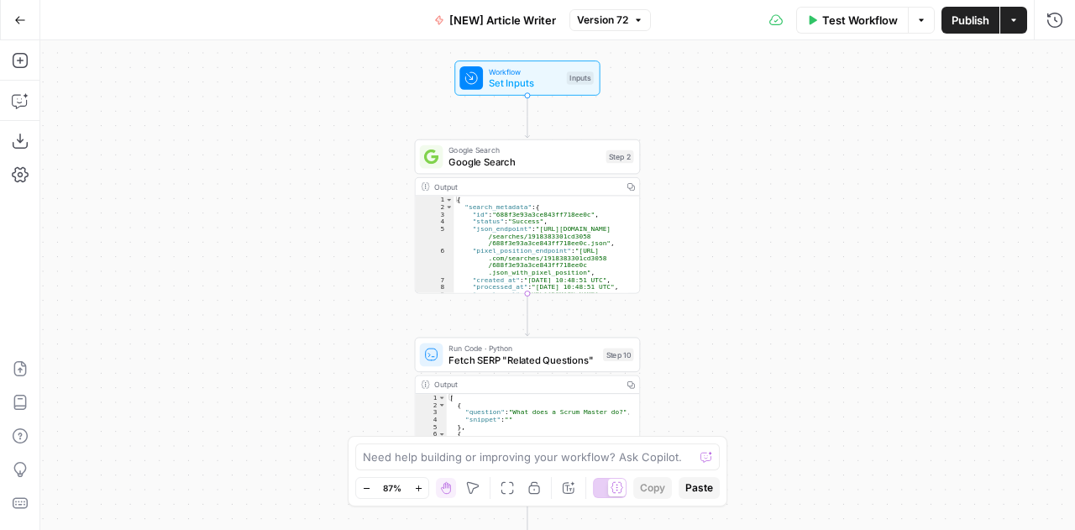
drag, startPoint x: 608, startPoint y: 239, endPoint x: 649, endPoint y: 96, distance: 149.4
click at [649, 96] on div "Workflow Set Inputs Inputs Google Search Google Search Step 2 Output Copy 1 2 3…" at bounding box center [557, 285] width 1035 height 490
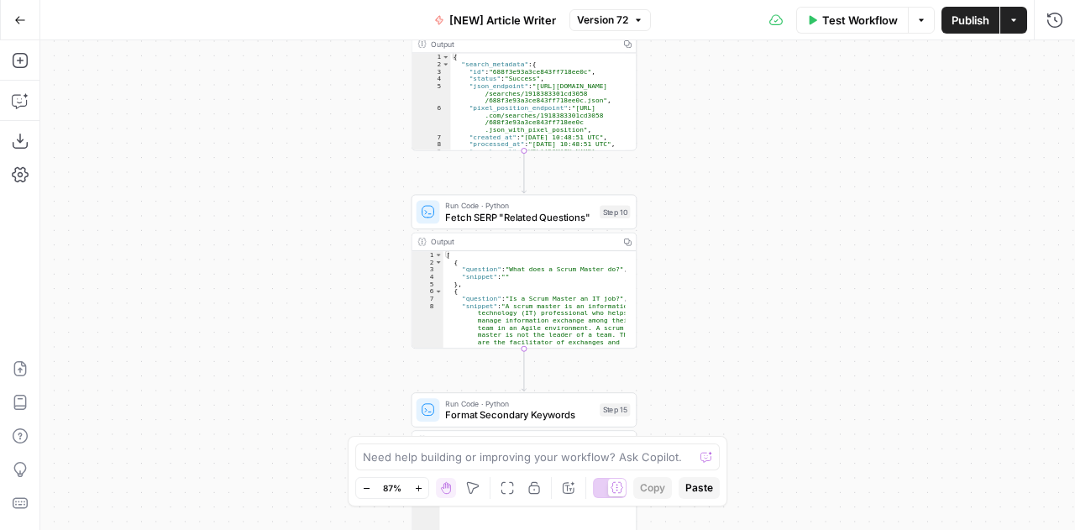
drag, startPoint x: 679, startPoint y: 291, endPoint x: 677, endPoint y: 147, distance: 144.5
click at [677, 147] on div "Workflow Set Inputs Inputs Google Search Google Search Step 2 Output Copy 1 2 3…" at bounding box center [557, 285] width 1035 height 490
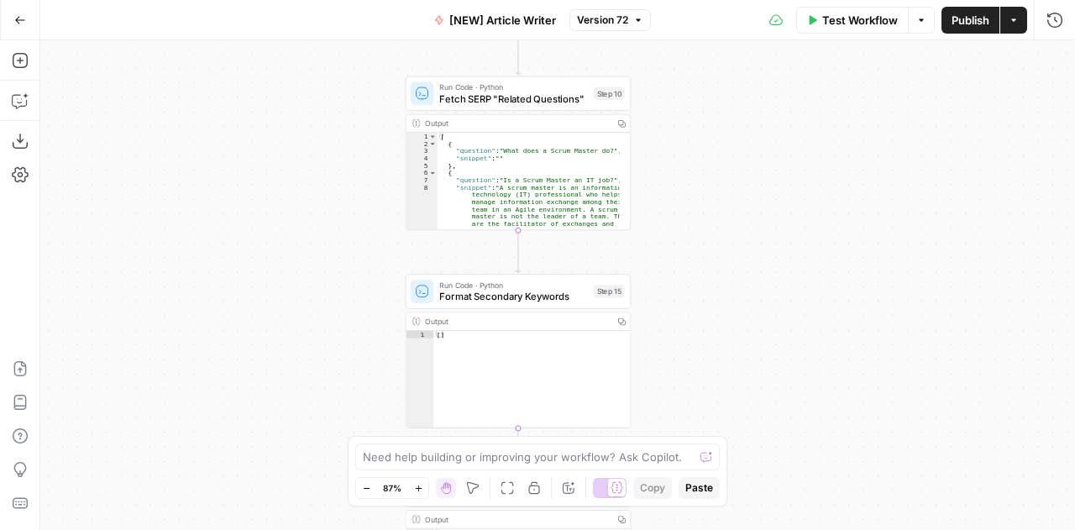
drag, startPoint x: 679, startPoint y: 337, endPoint x: 672, endPoint y: 135, distance: 201.7
click at [672, 135] on div "Workflow Set Inputs Inputs Google Search Google Search Step 2 Output Copy 1 2 3…" at bounding box center [557, 285] width 1035 height 490
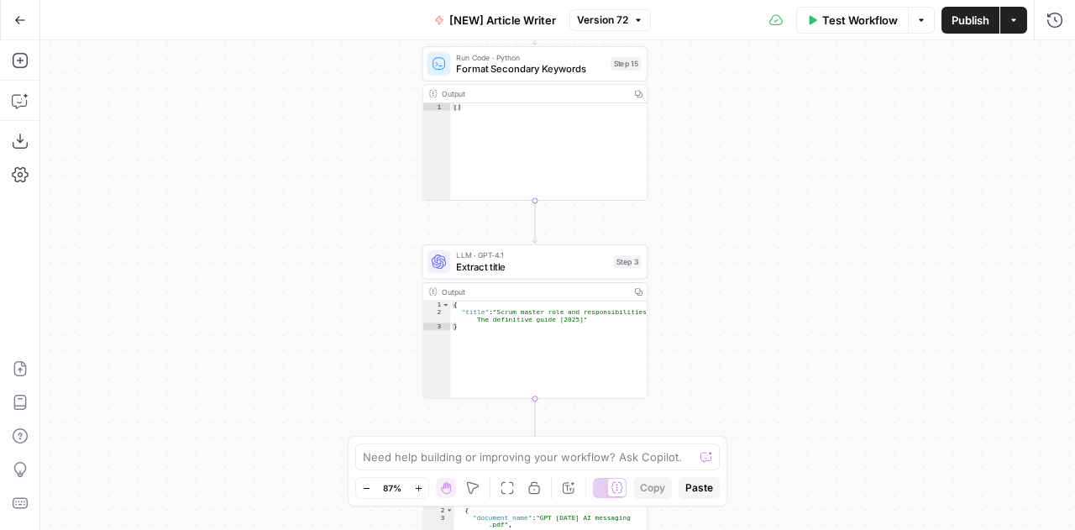
drag, startPoint x: 663, startPoint y: 280, endPoint x: 684, endPoint y: 107, distance: 173.4
click at [684, 107] on div "Workflow Set Inputs Inputs Google Search Google Search Step 2 Output Copy 1 2 3…" at bounding box center [557, 285] width 1035 height 490
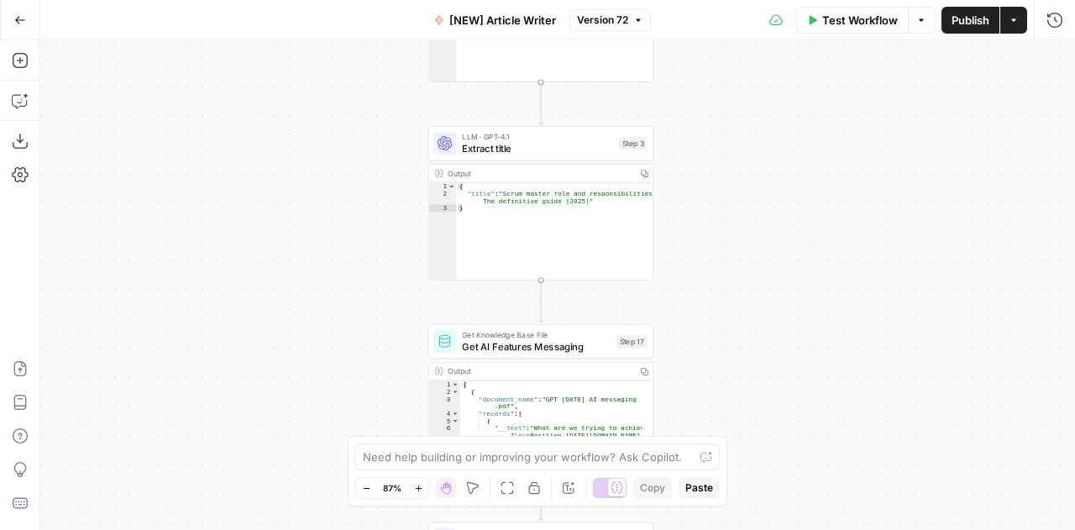
drag, startPoint x: 699, startPoint y: 291, endPoint x: 699, endPoint y: 147, distance: 144.4
click at [699, 147] on div "Workflow Set Inputs Inputs Google Search Google Search Step 2 Output Copy 1 2 3…" at bounding box center [557, 285] width 1035 height 490
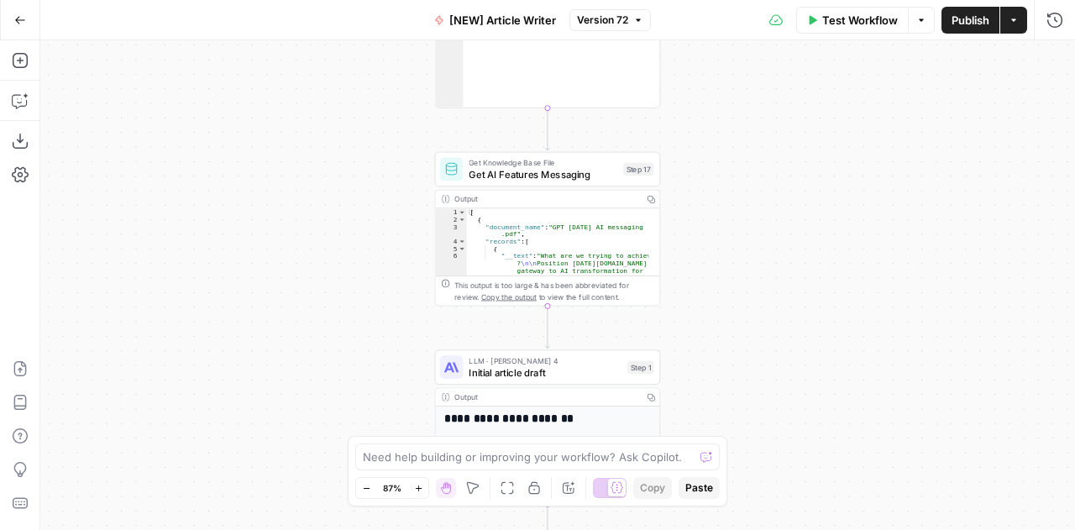
drag, startPoint x: 695, startPoint y: 352, endPoint x: 704, endPoint y: 235, distance: 117.0
click at [704, 235] on div "Workflow Set Inputs Inputs Google Search Google Search Step 2 Output Copy 1 2 3…" at bounding box center [557, 285] width 1035 height 490
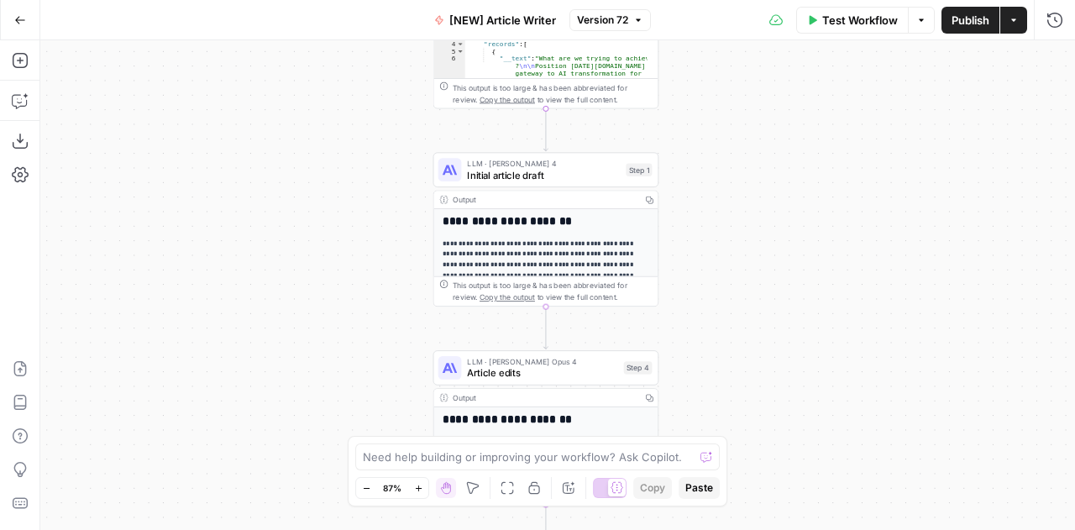
drag, startPoint x: 694, startPoint y: 327, endPoint x: 692, endPoint y: 128, distance: 199.0
click at [692, 128] on div "Workflow Set Inputs Inputs Google Search Google Search Step 2 Output Copy 1 2 3…" at bounding box center [557, 285] width 1035 height 490
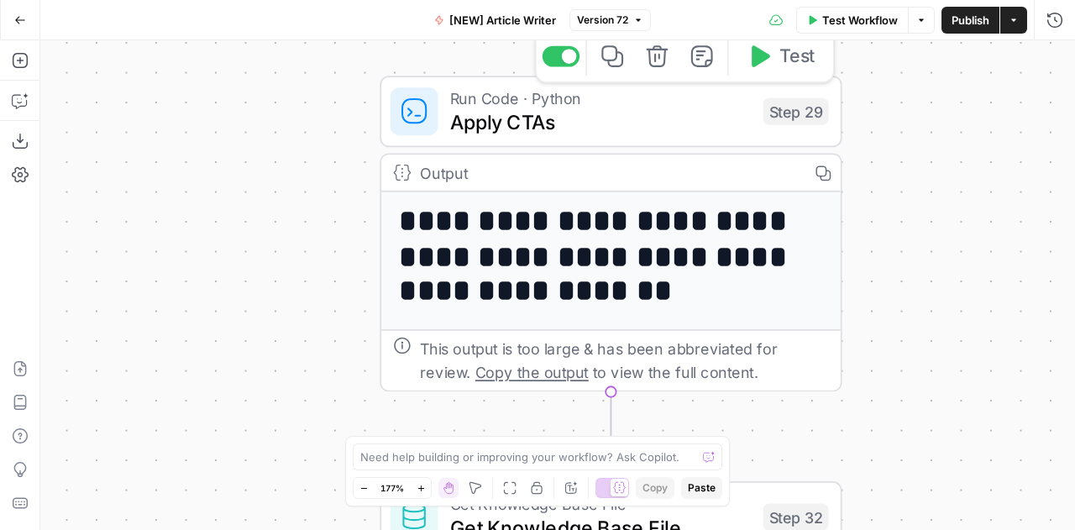
click at [598, 109] on span "Apply CTAs" at bounding box center [600, 121] width 301 height 29
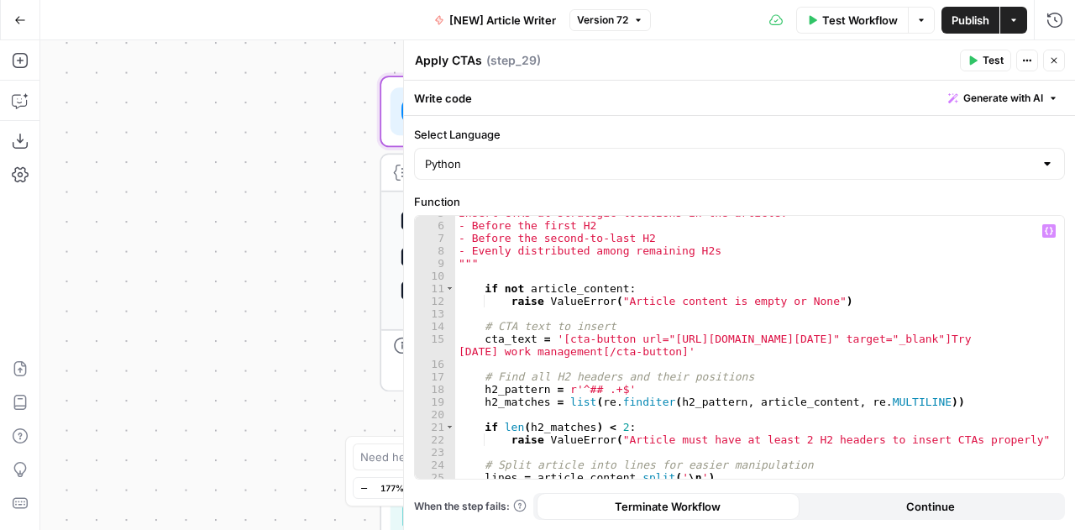
scroll to position [60, 0]
click at [1051, 60] on icon "button" at bounding box center [1054, 60] width 10 height 10
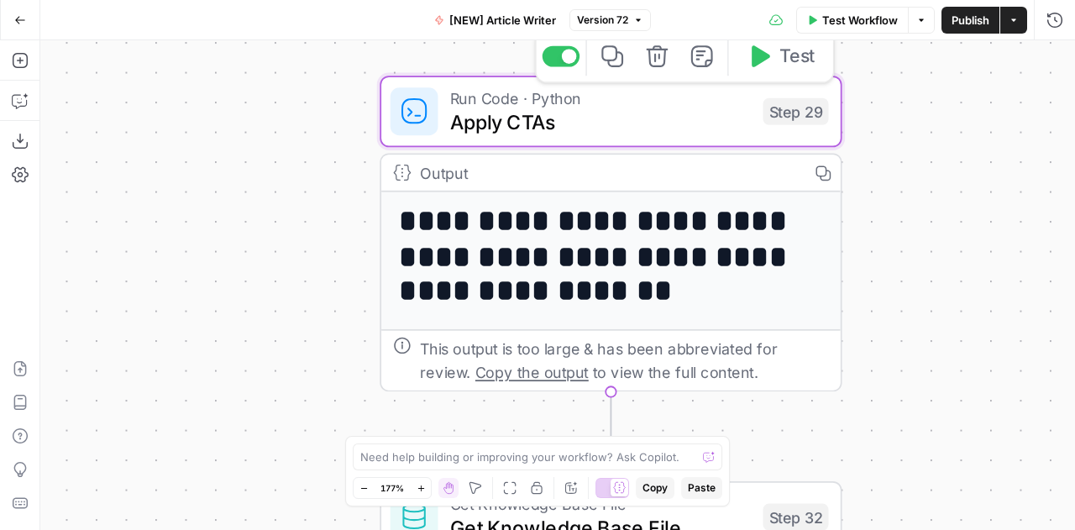
click at [629, 123] on span "Apply CTAs" at bounding box center [600, 121] width 301 height 29
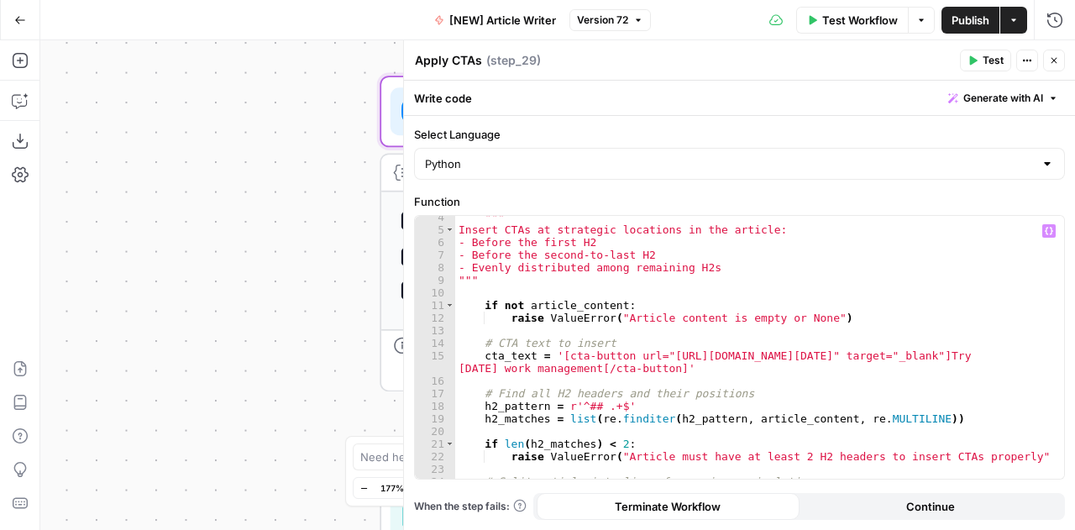
scroll to position [43, 0]
click at [1053, 63] on icon "button" at bounding box center [1054, 60] width 10 height 10
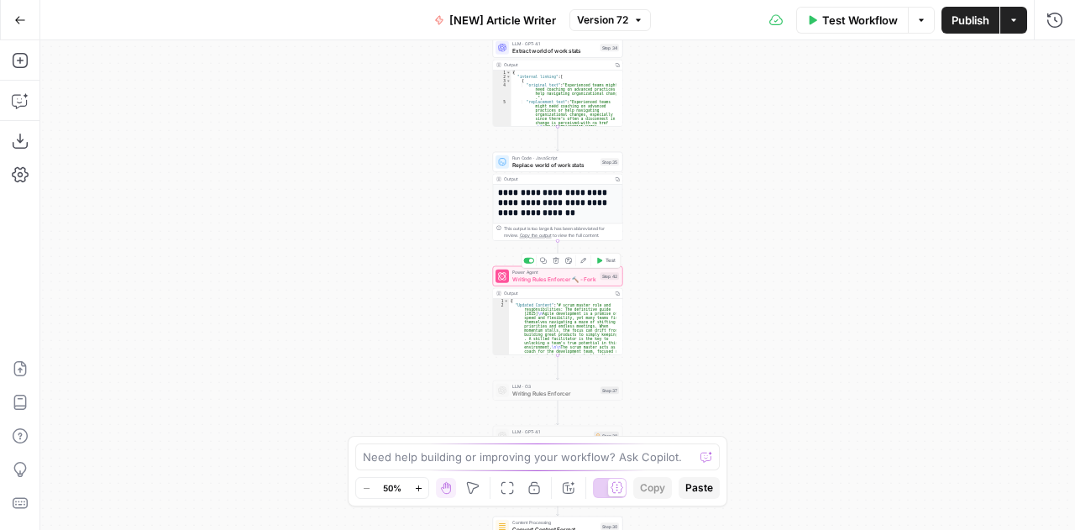
click at [586, 278] on span "Writing Rules Enforcer 🔨 - Fork" at bounding box center [554, 279] width 85 height 8
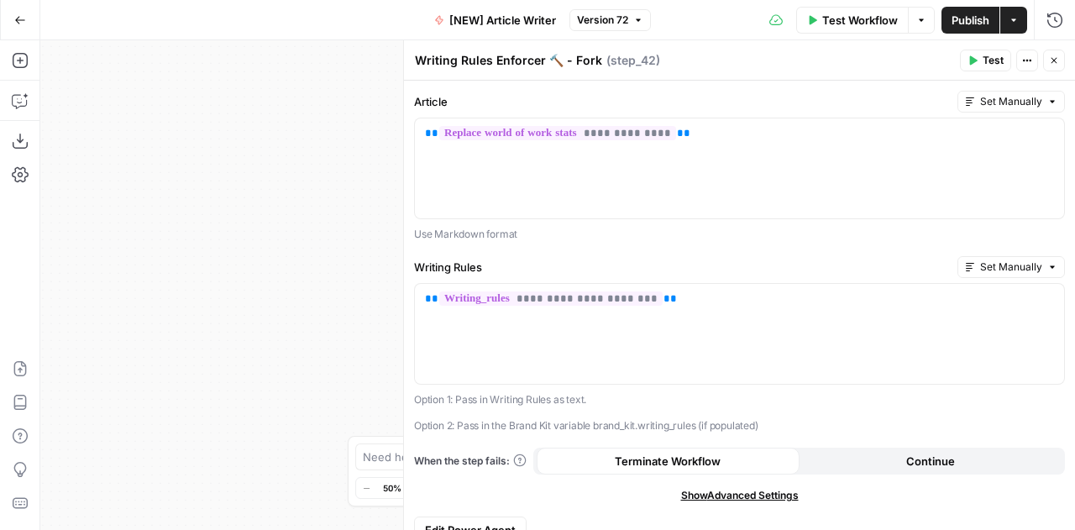
scroll to position [20, 0]
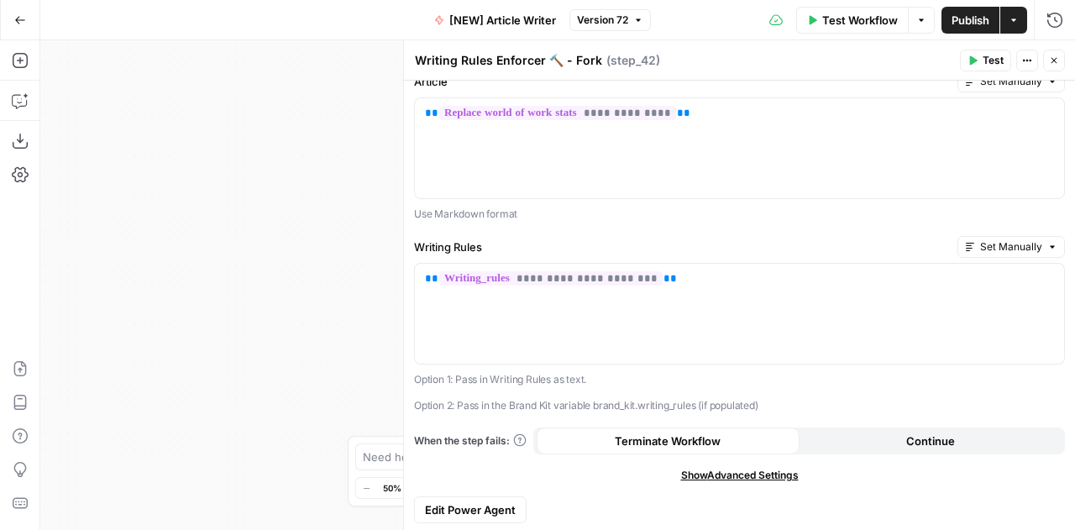
click at [495, 503] on span "Edit Power Agent" at bounding box center [470, 509] width 91 height 17
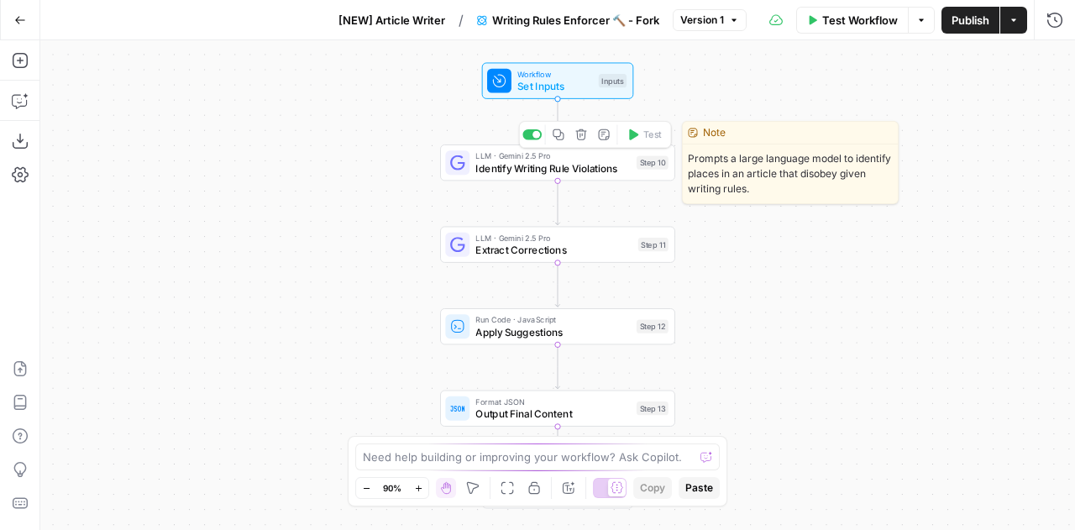
click at [563, 172] on span "Identify Writing Rule Violations" at bounding box center [552, 167] width 155 height 15
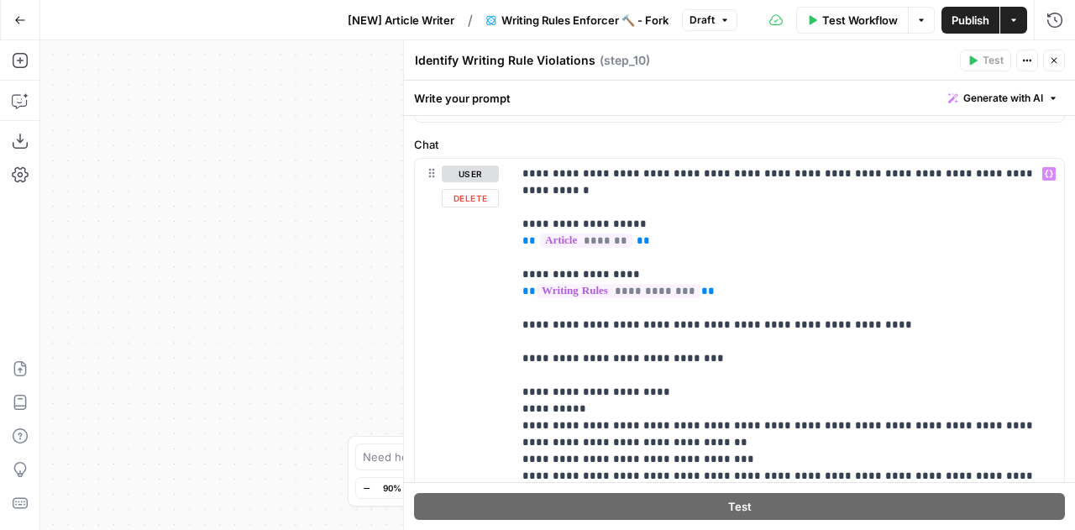
scroll to position [193, 0]
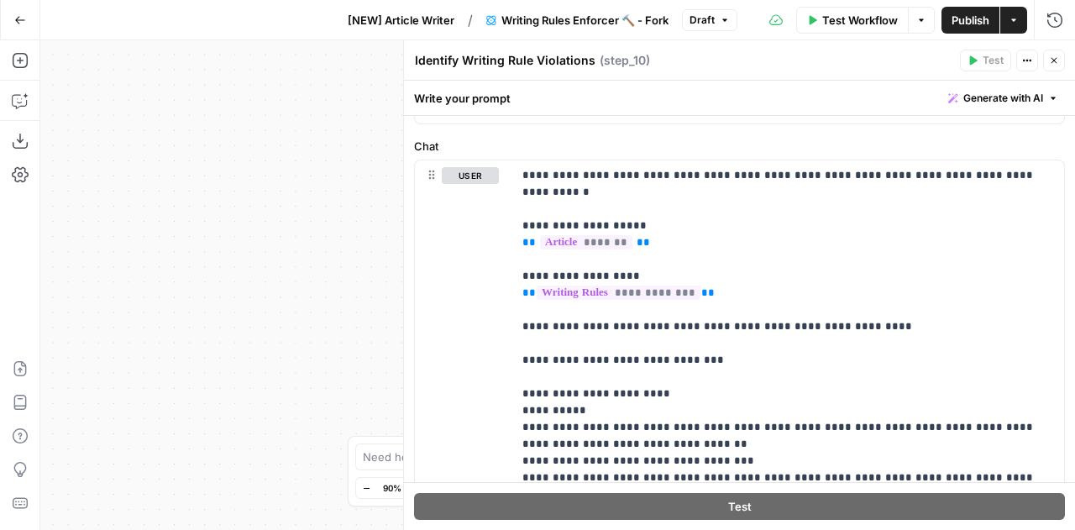
click at [1053, 61] on icon "button" at bounding box center [1054, 61] width 6 height 6
